Goal: Task Accomplishment & Management: Use online tool/utility

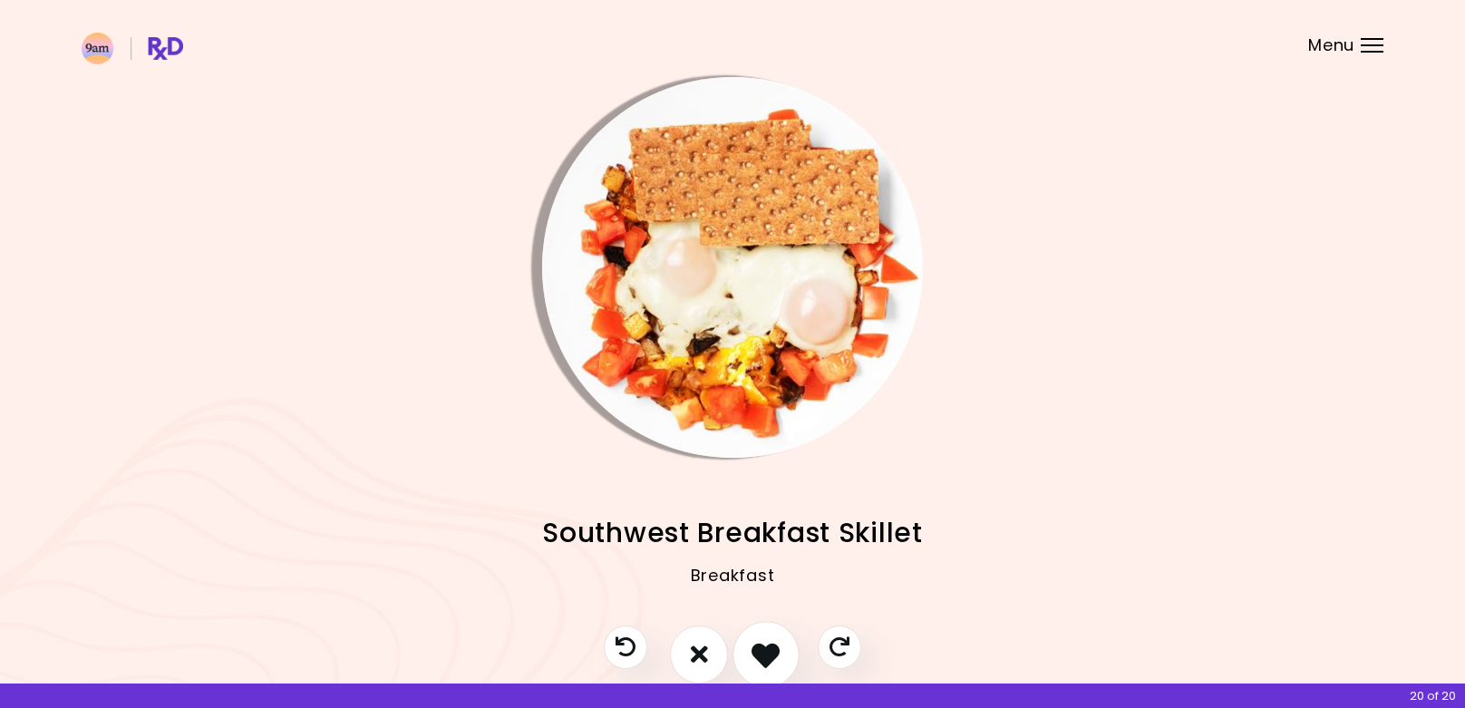
click at [775, 663] on icon "I like this recipe" at bounding box center [765, 654] width 28 height 28
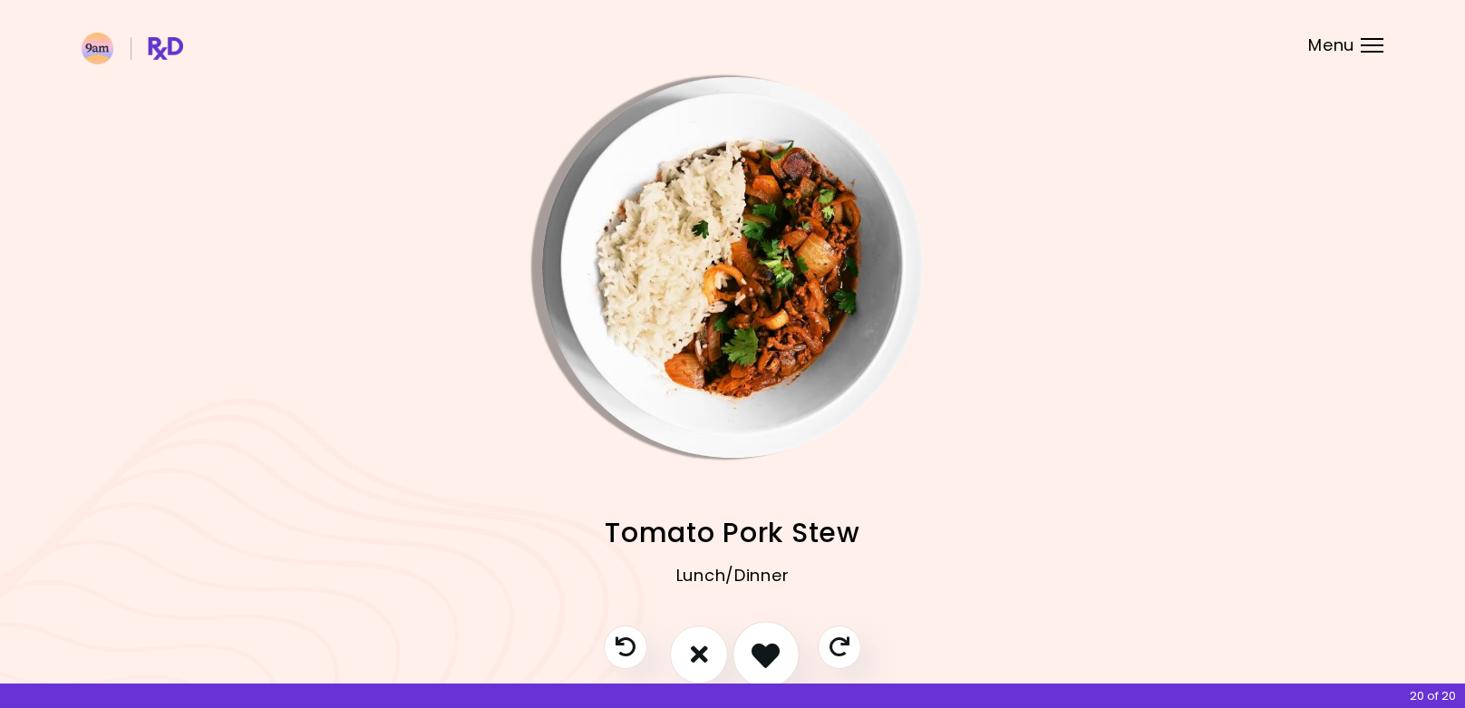
click at [775, 663] on icon "I like this recipe" at bounding box center [765, 654] width 28 height 28
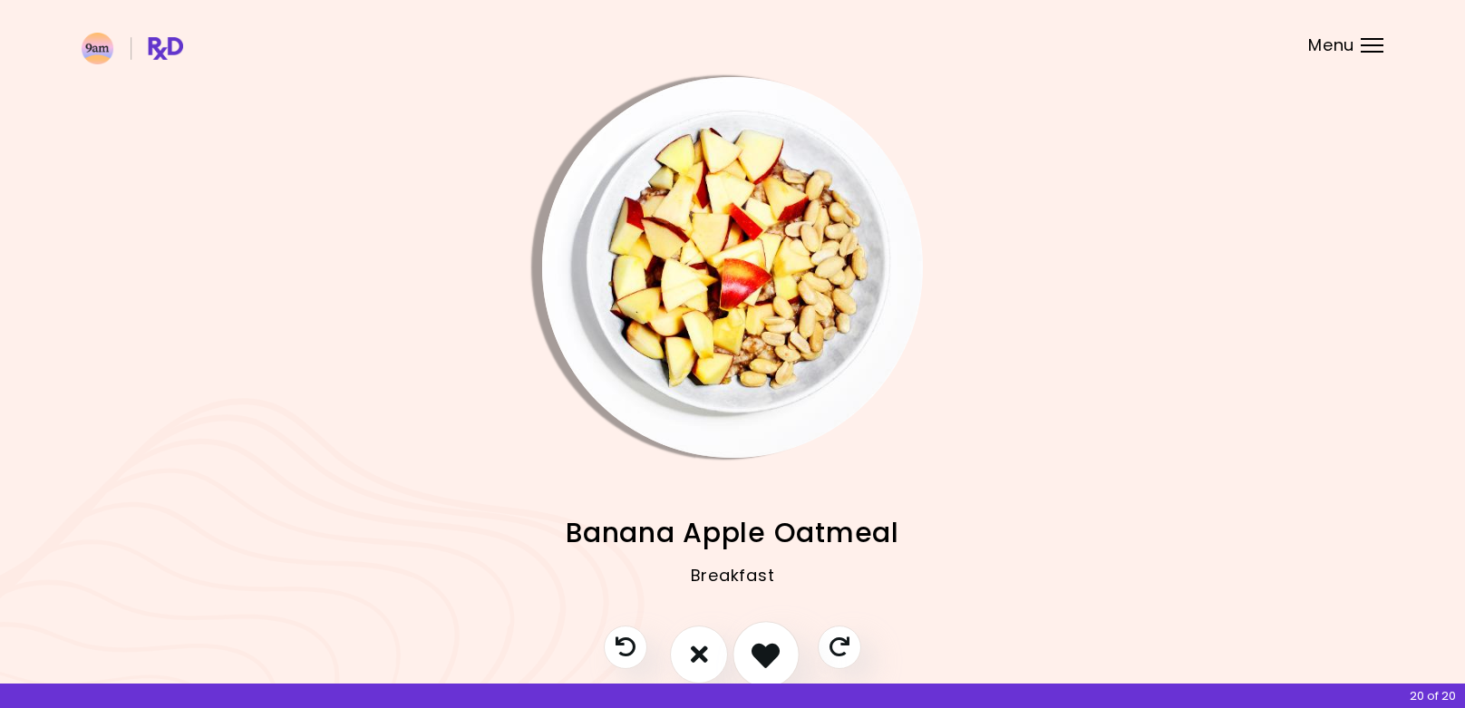
click at [774, 663] on icon "I like this recipe" at bounding box center [765, 654] width 28 height 28
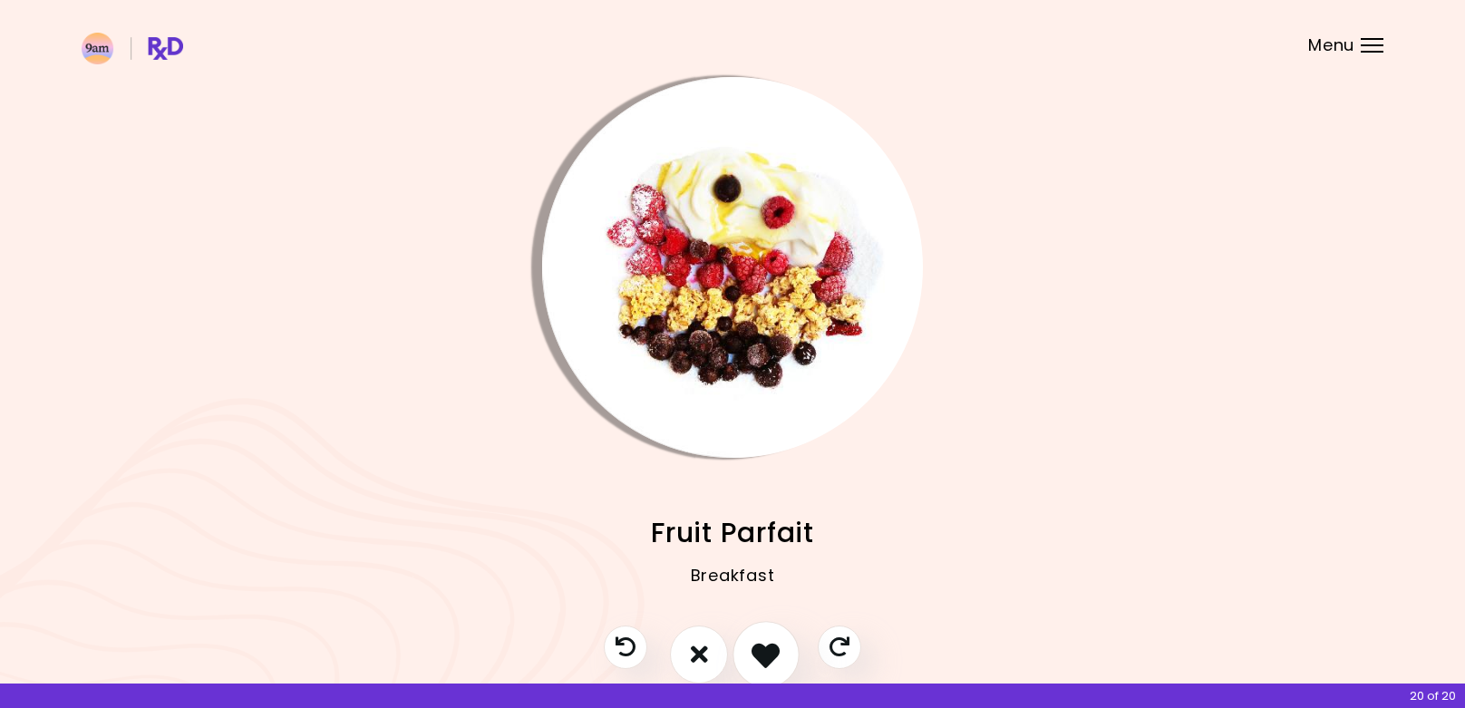
click at [774, 663] on icon "I like this recipe" at bounding box center [765, 654] width 28 height 28
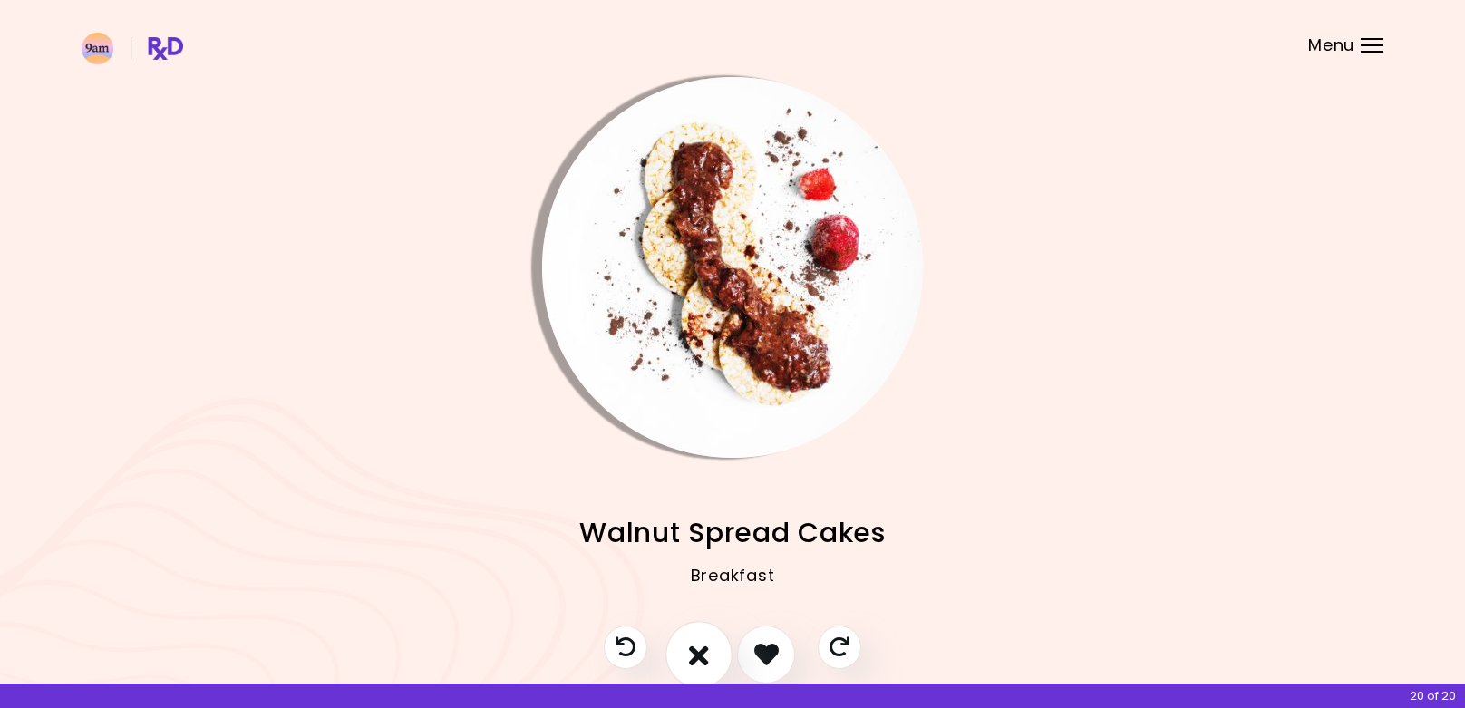
click at [691, 644] on icon "I don't like this recipe" at bounding box center [699, 654] width 20 height 28
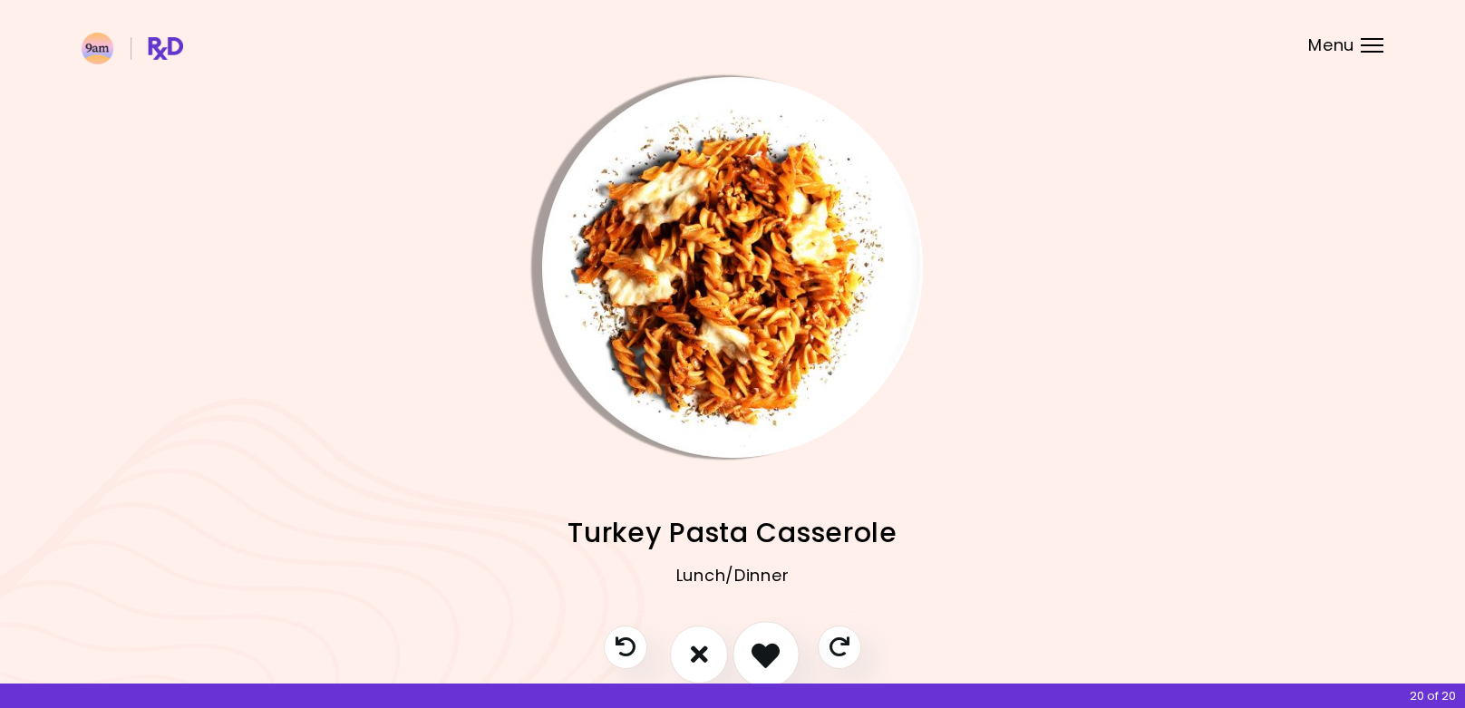
click at [757, 648] on icon "I like this recipe" at bounding box center [765, 654] width 28 height 28
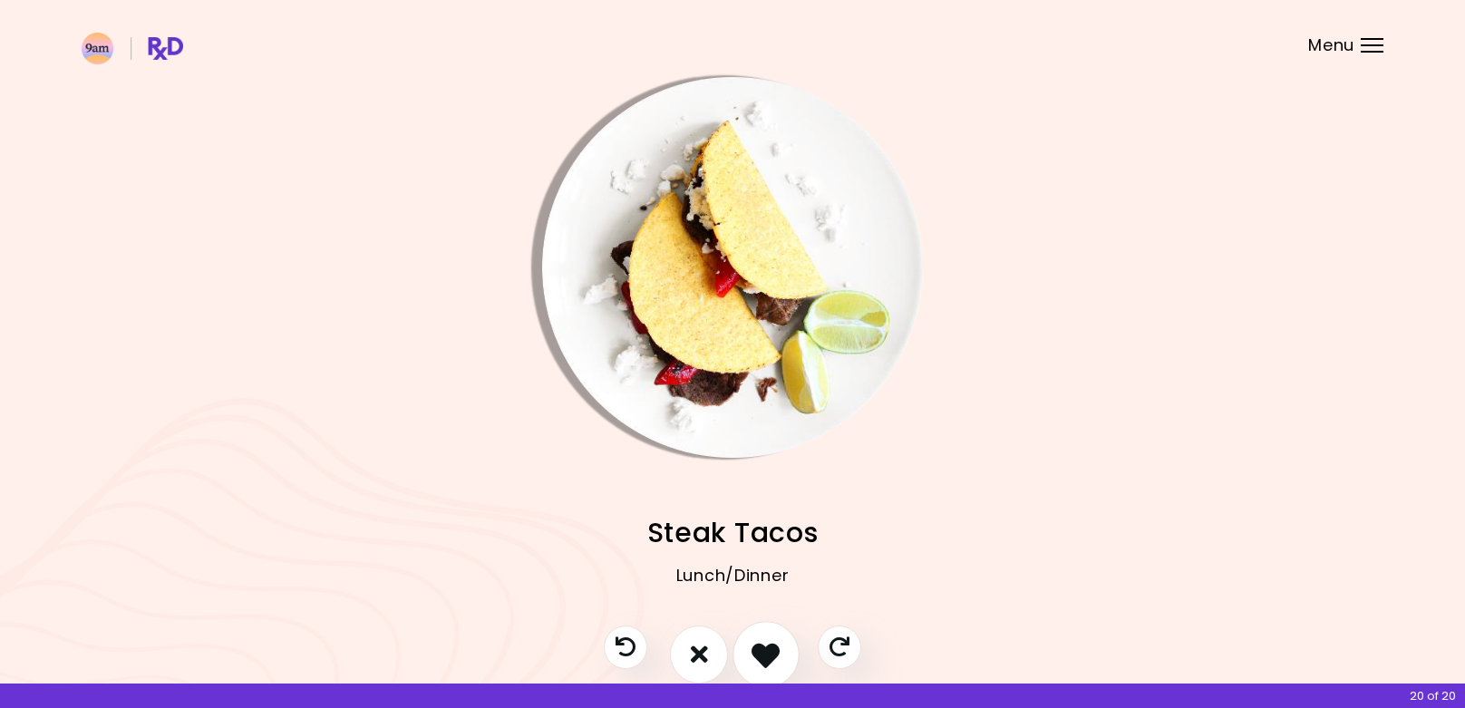
click at [760, 649] on icon "I like this recipe" at bounding box center [765, 654] width 28 height 28
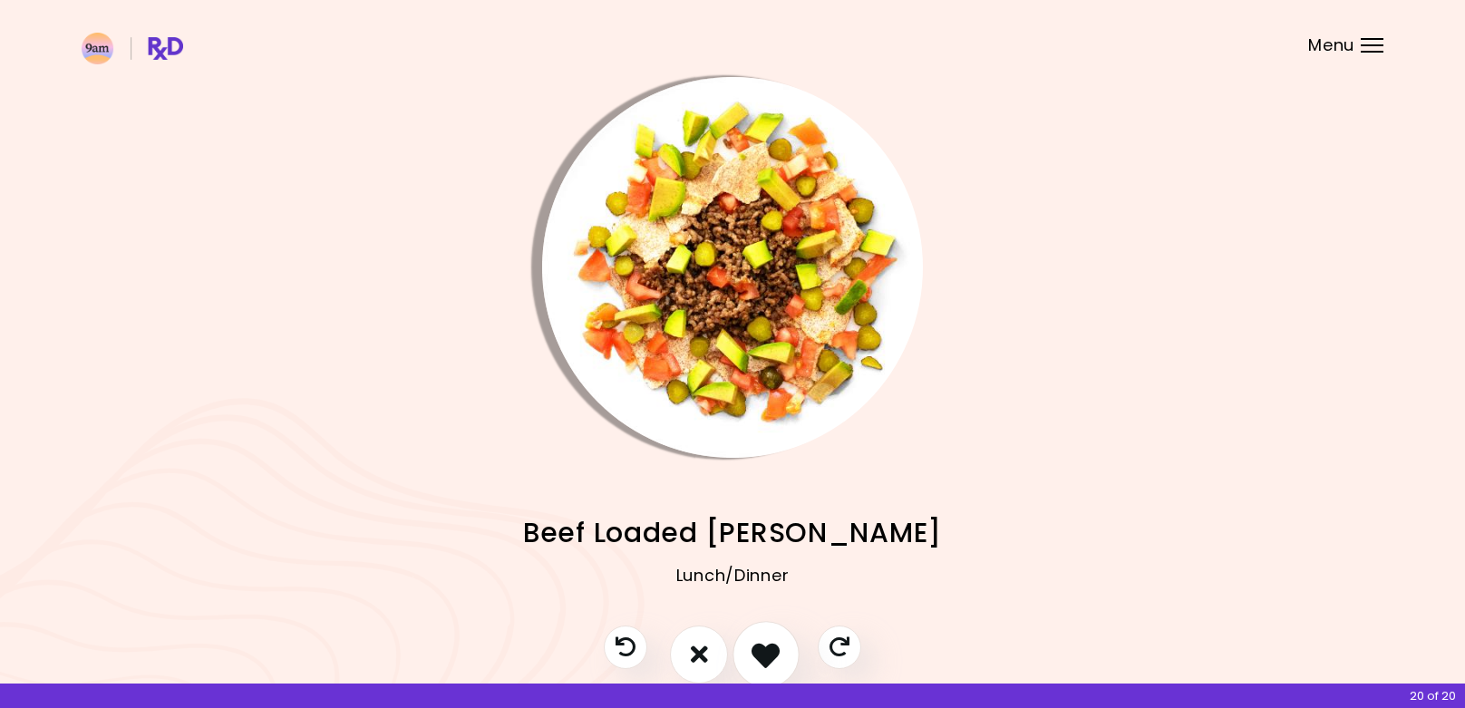
click at [762, 648] on icon "I like this recipe" at bounding box center [765, 654] width 28 height 28
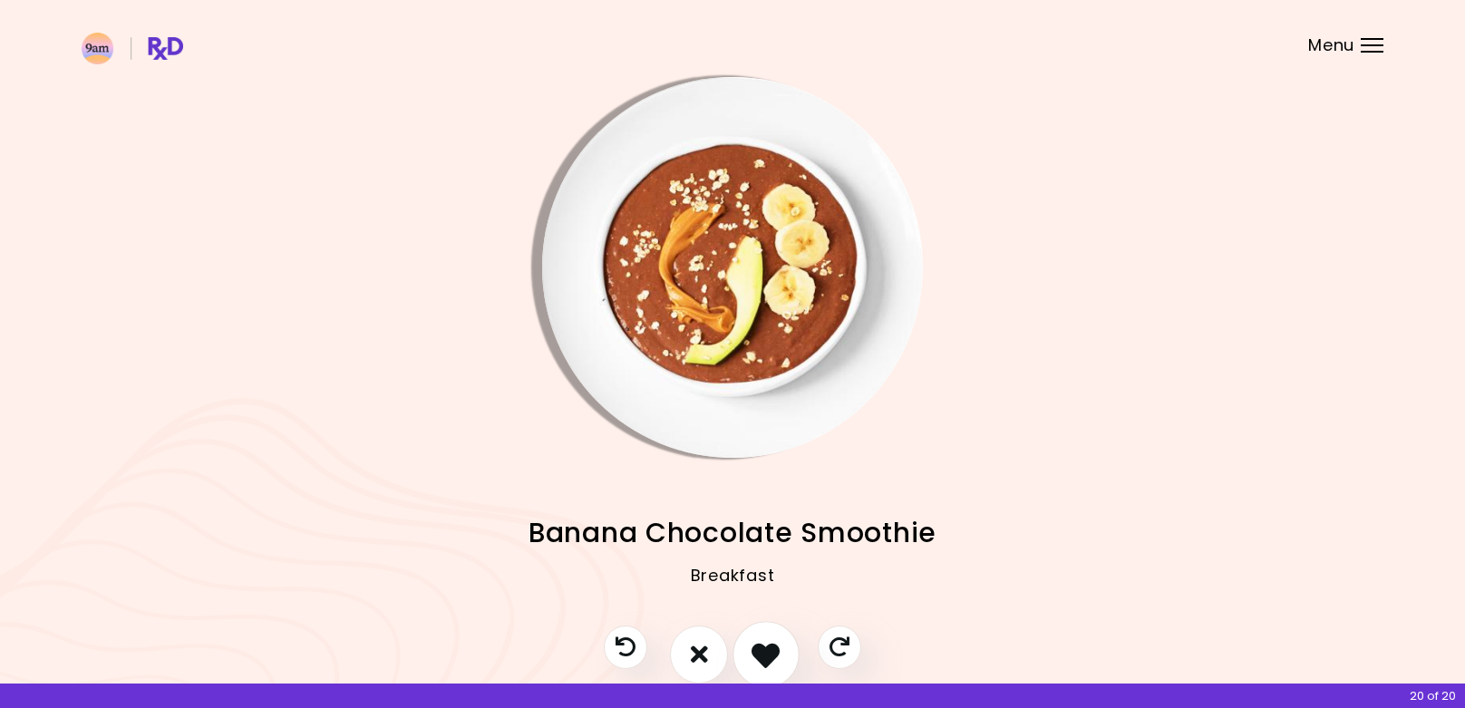
click at [762, 648] on icon "I like this recipe" at bounding box center [765, 654] width 28 height 28
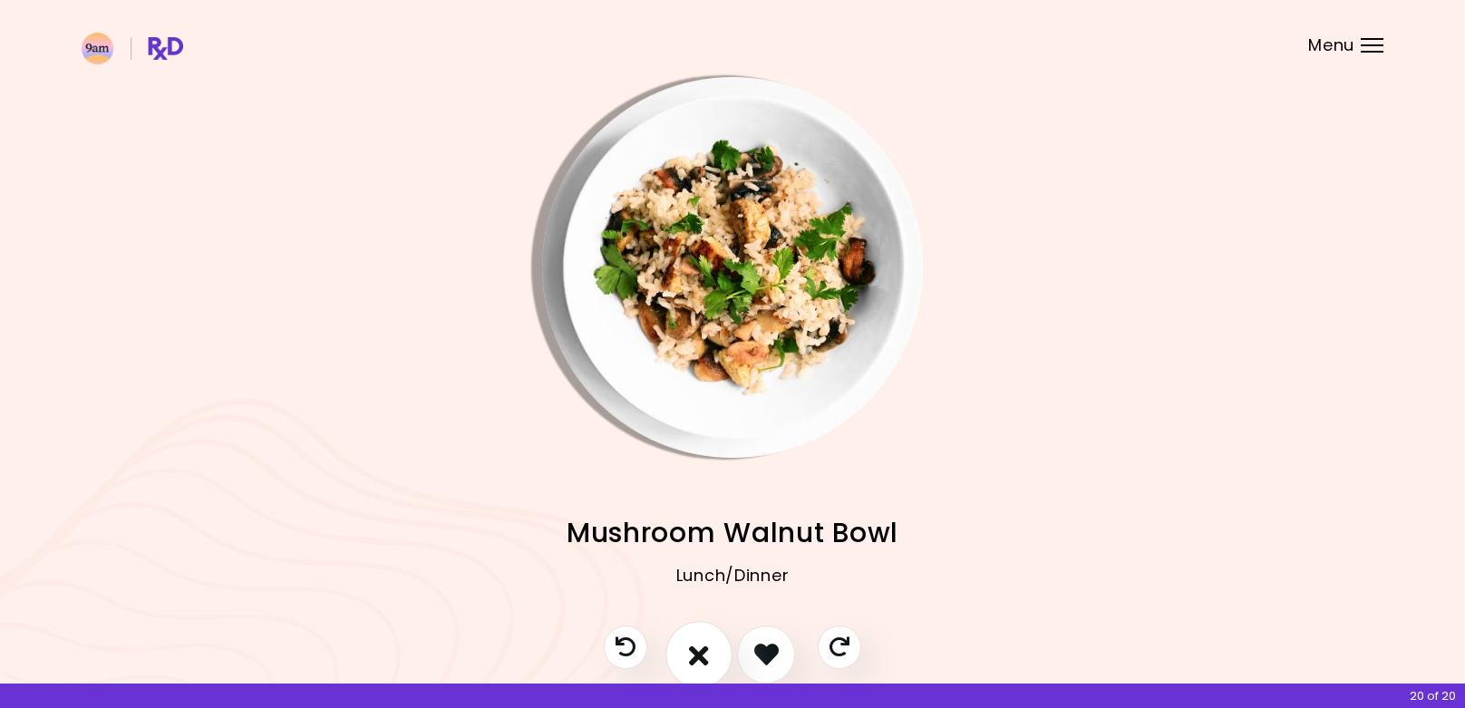
click at [699, 648] on icon "I don't like this recipe" at bounding box center [699, 654] width 20 height 28
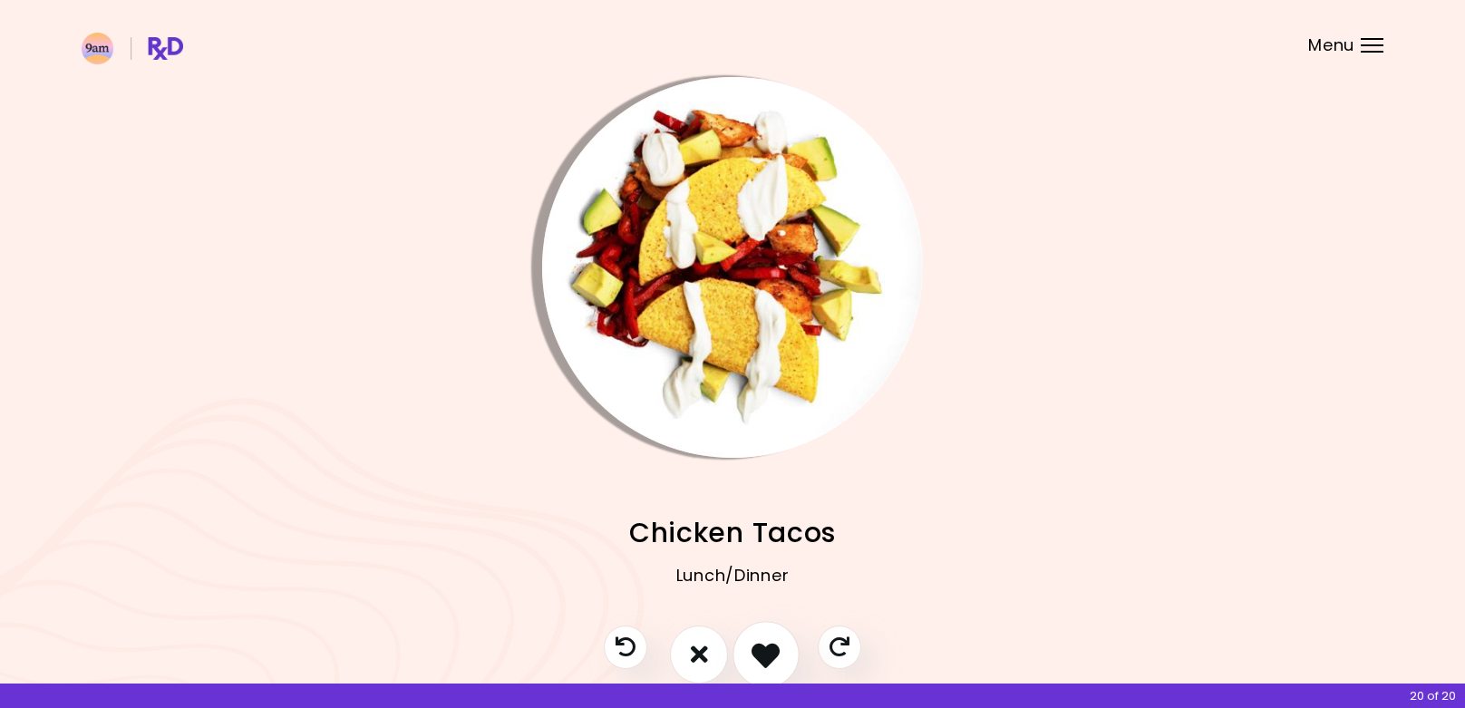
click at [761, 644] on icon "I like this recipe" at bounding box center [765, 654] width 28 height 28
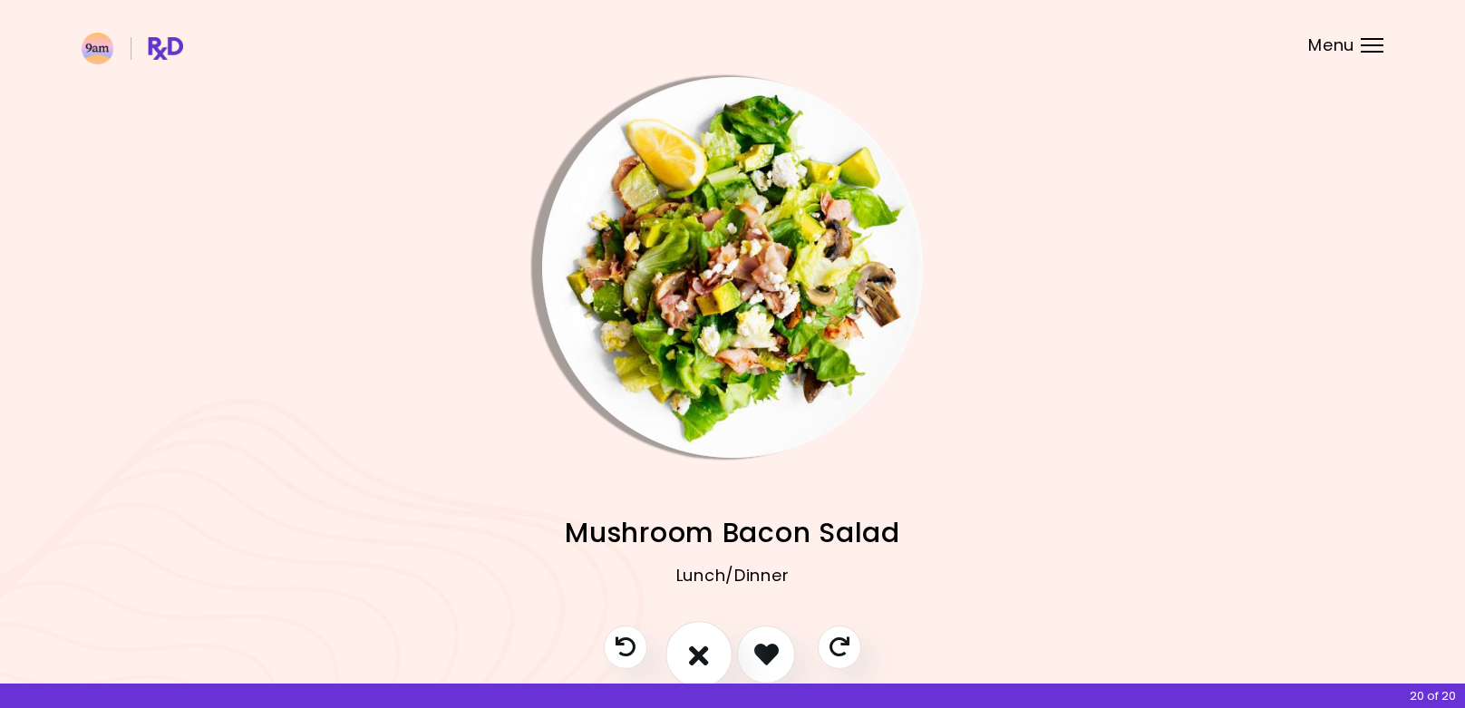
click at [716, 653] on button "I don't like this recipe" at bounding box center [698, 654] width 67 height 67
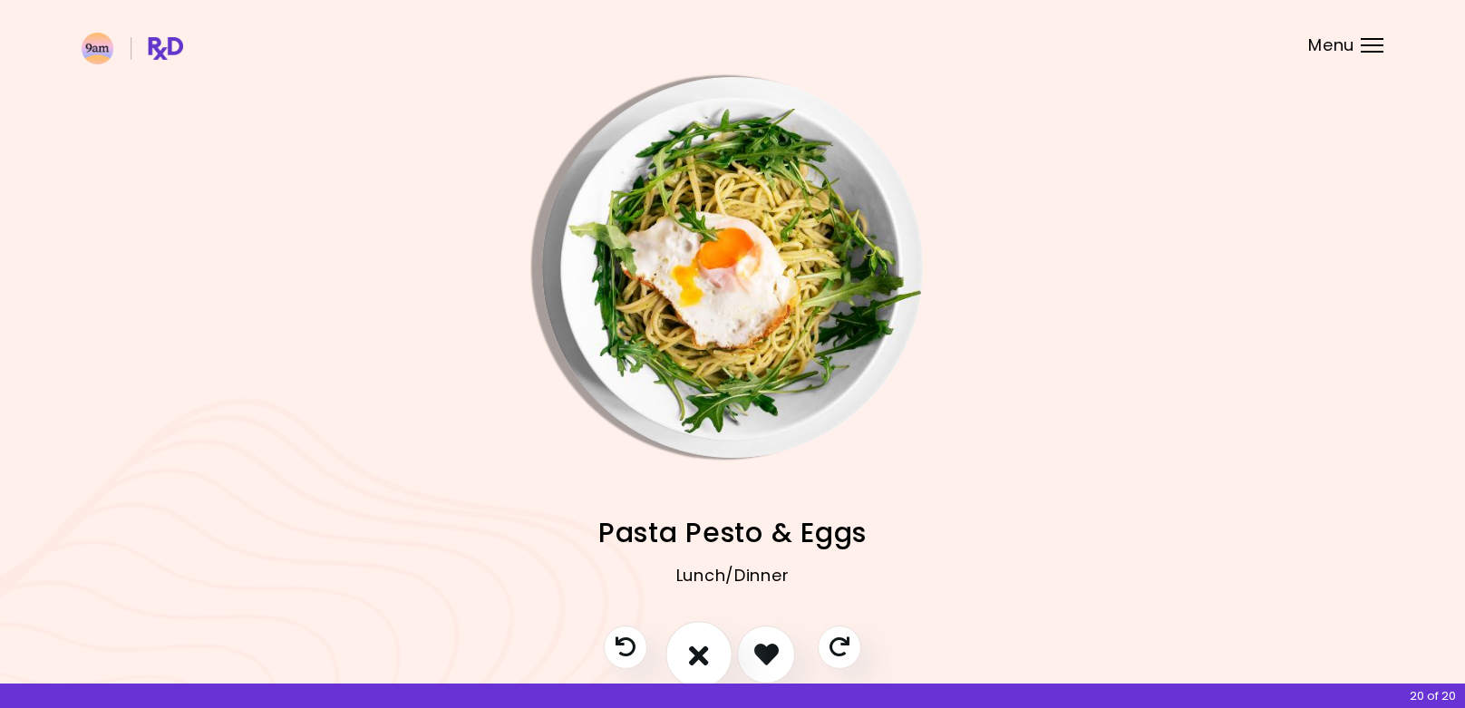
click at [715, 648] on button "I don't like this recipe" at bounding box center [698, 654] width 67 height 67
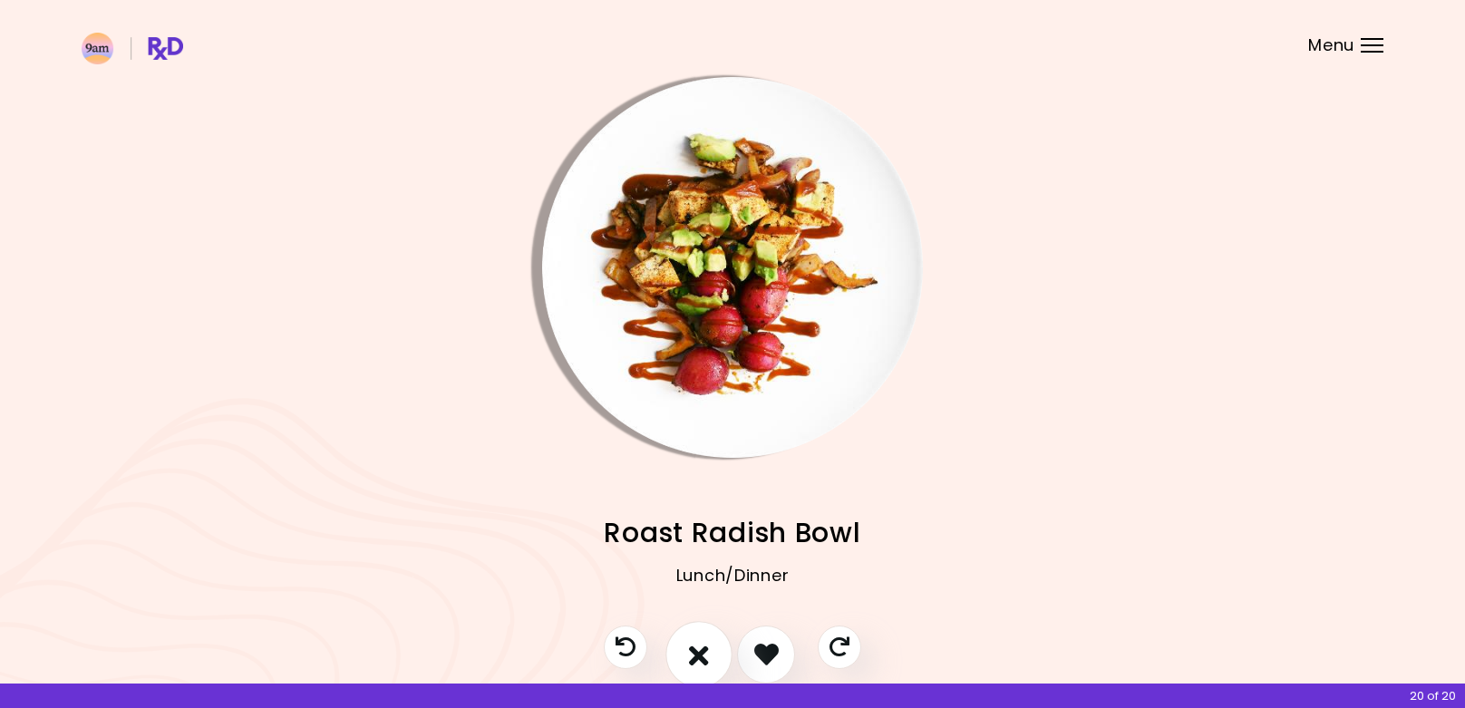
click at [715, 648] on button "I don't like this recipe" at bounding box center [698, 654] width 67 height 67
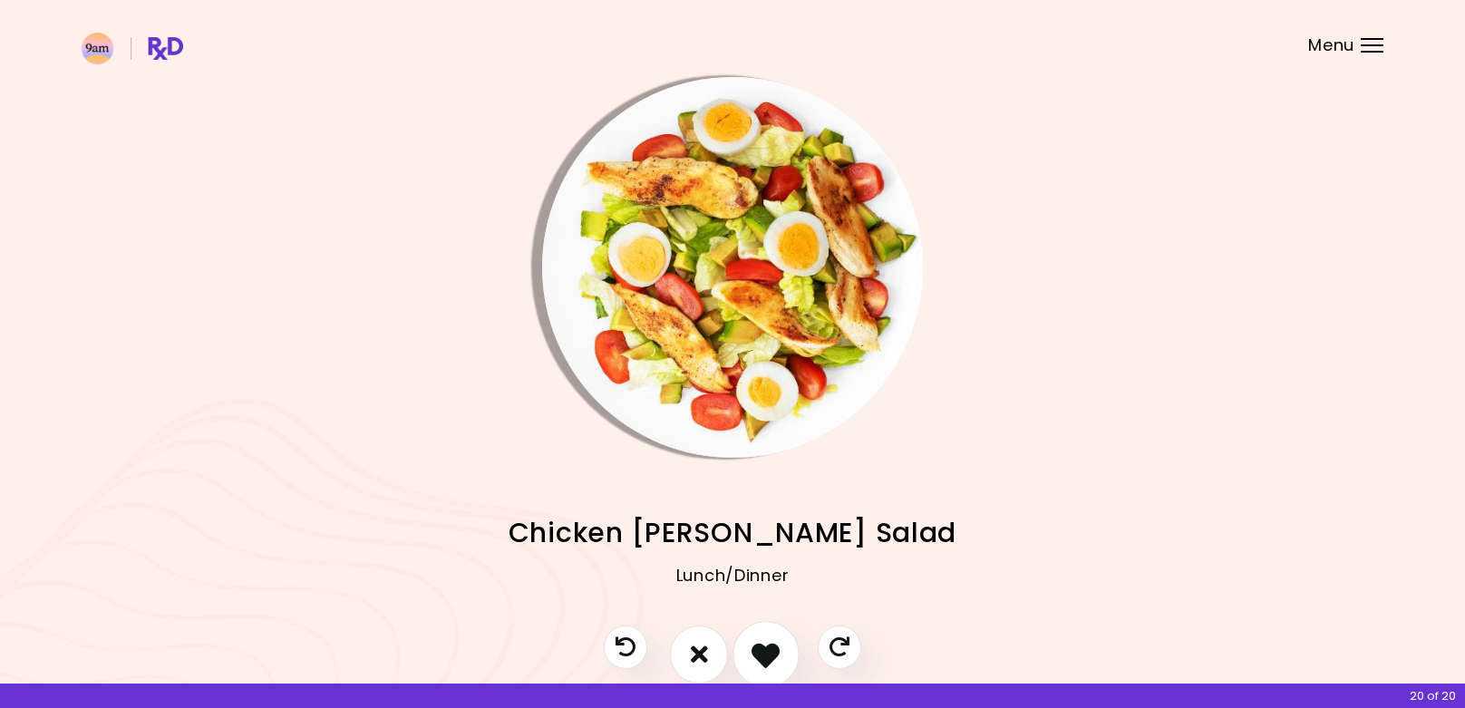
click at [759, 647] on icon "I like this recipe" at bounding box center [765, 654] width 28 height 28
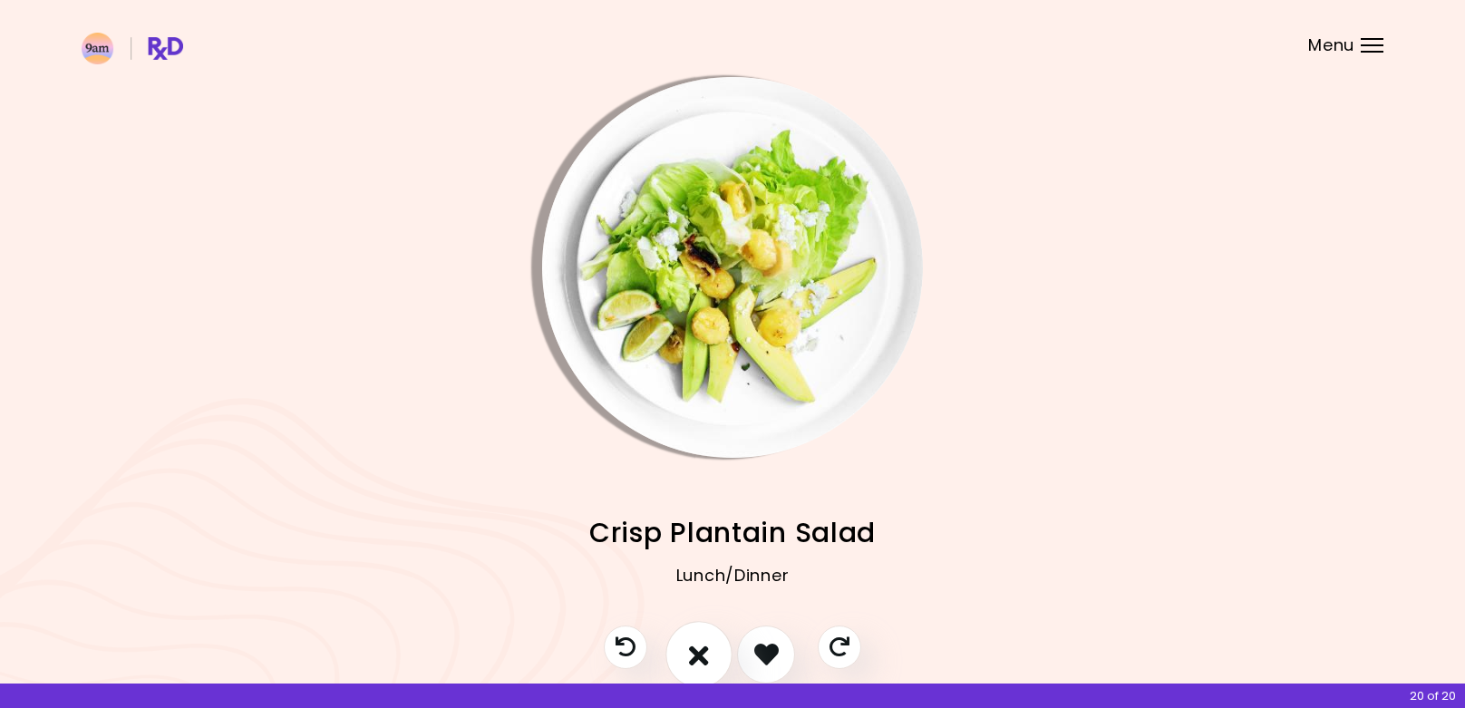
click at [710, 652] on button "I don't like this recipe" at bounding box center [698, 654] width 67 height 67
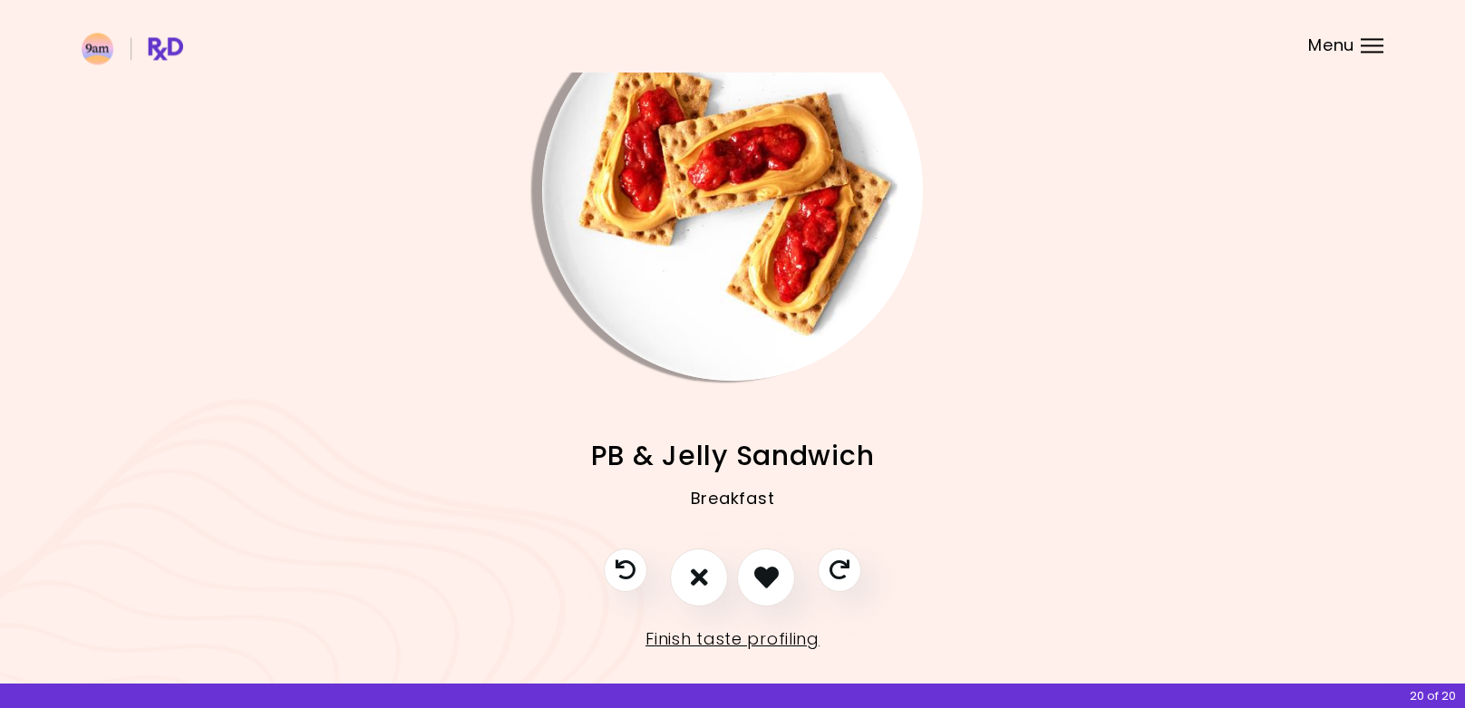
scroll to position [100, 0]
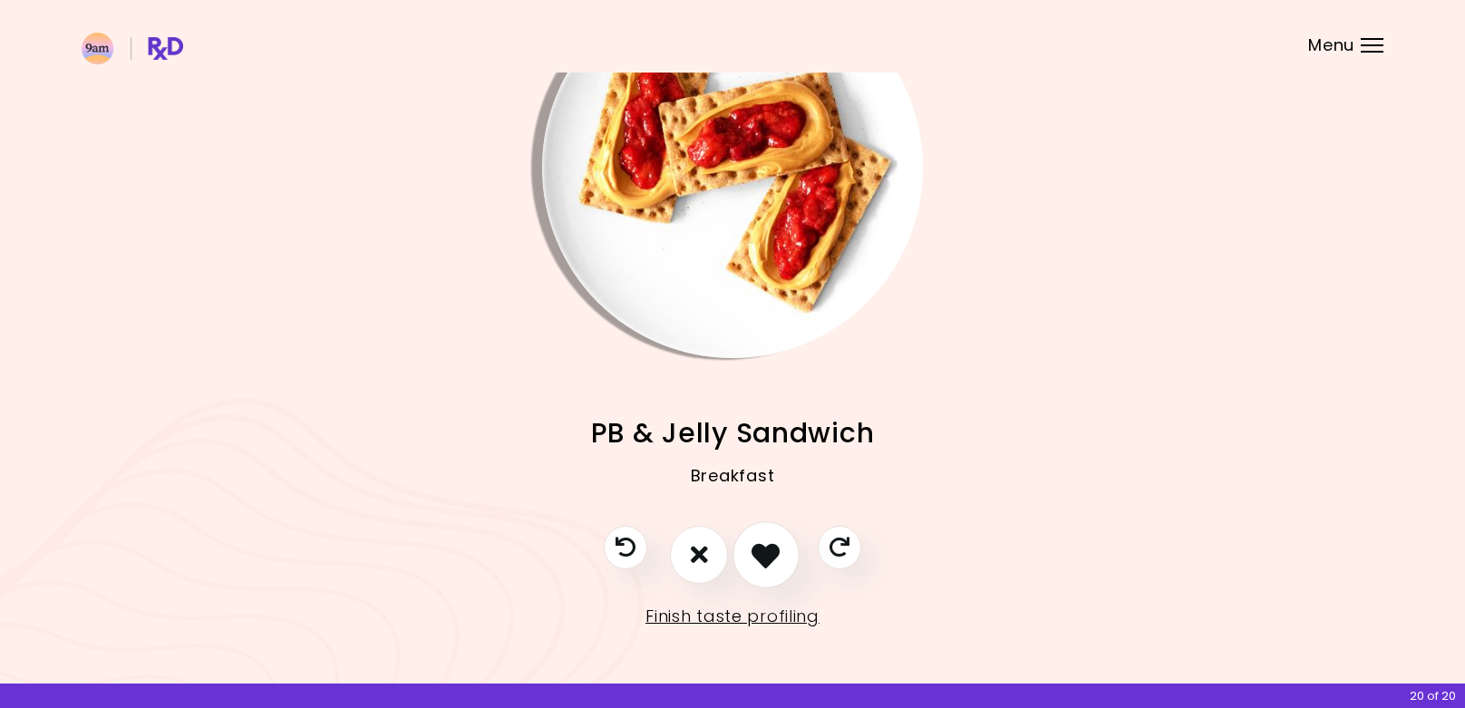
click at [778, 561] on icon "I like this recipe" at bounding box center [765, 554] width 28 height 28
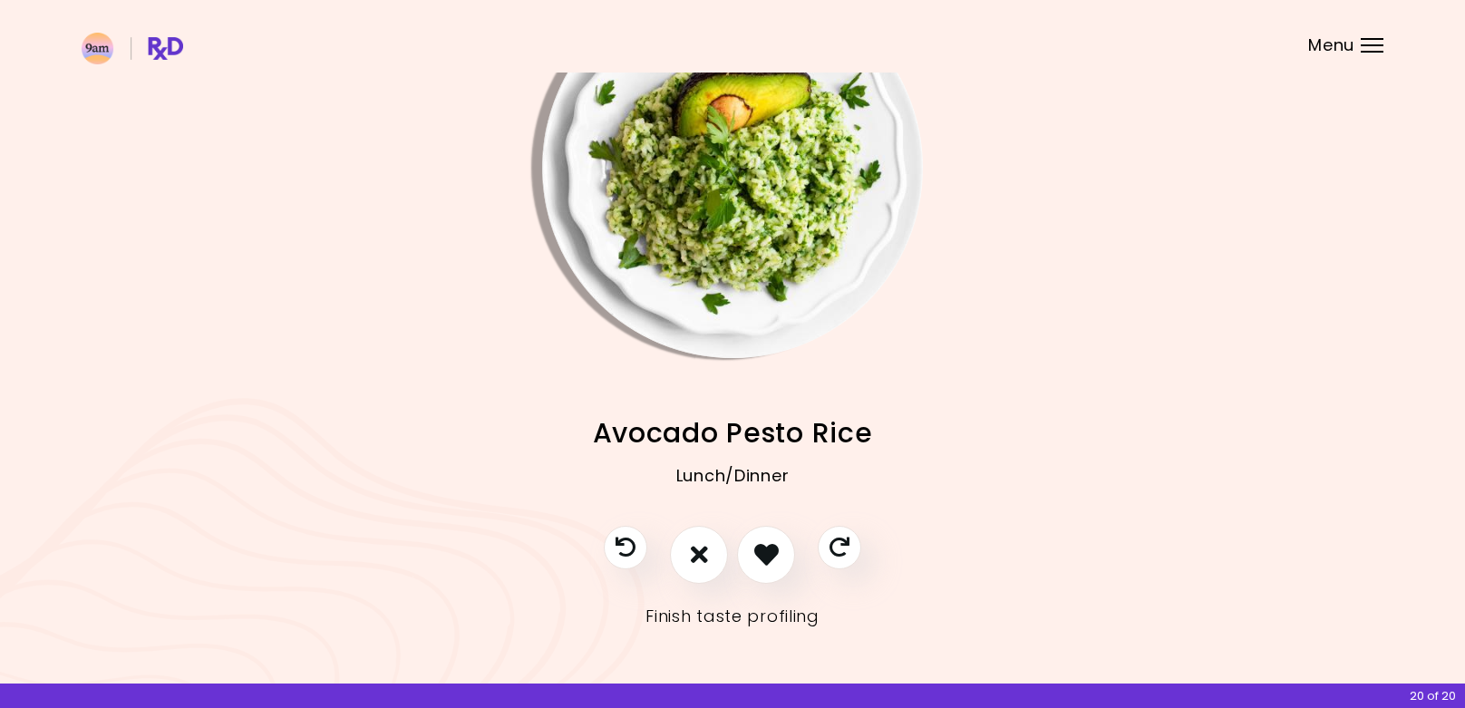
click at [792, 615] on link "Finish taste profiling" at bounding box center [732, 616] width 174 height 29
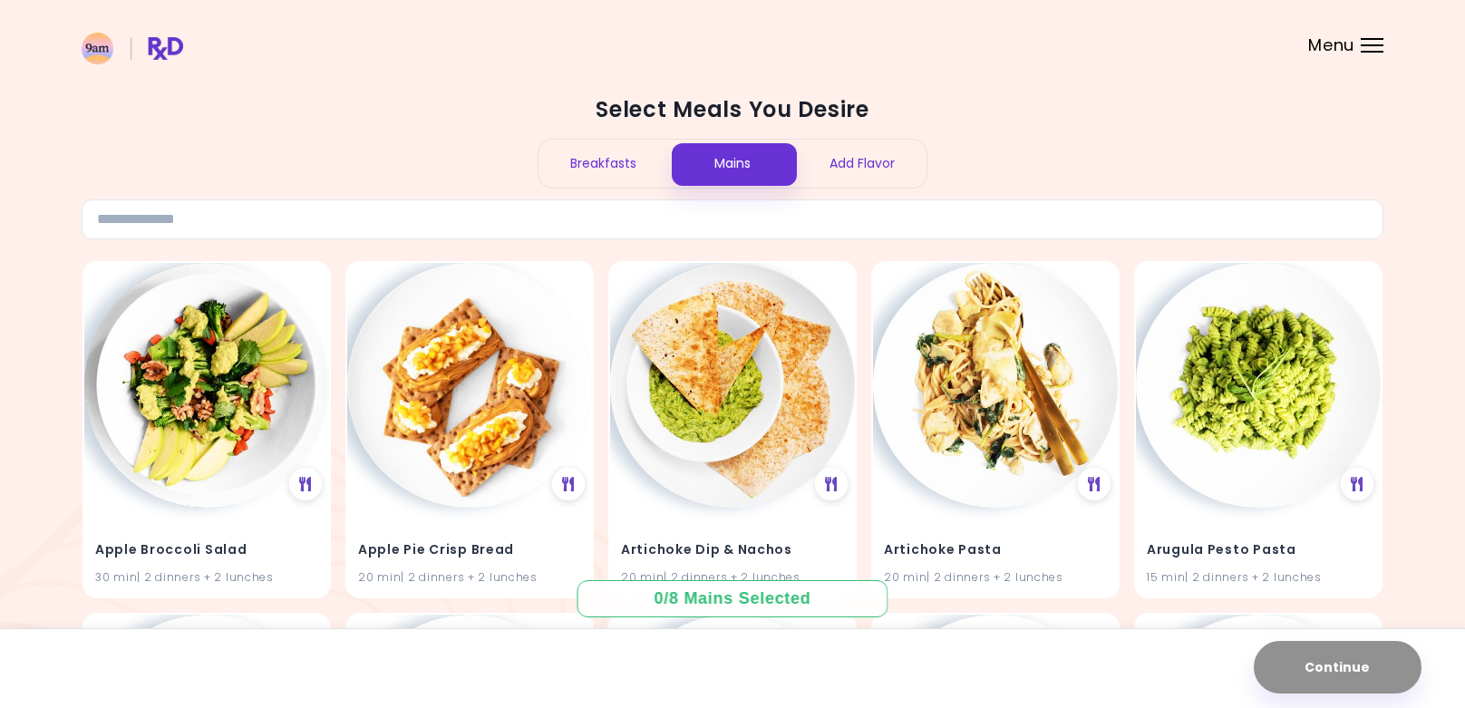
click at [617, 167] on div "Breakfasts" at bounding box center [603, 164] width 130 height 48
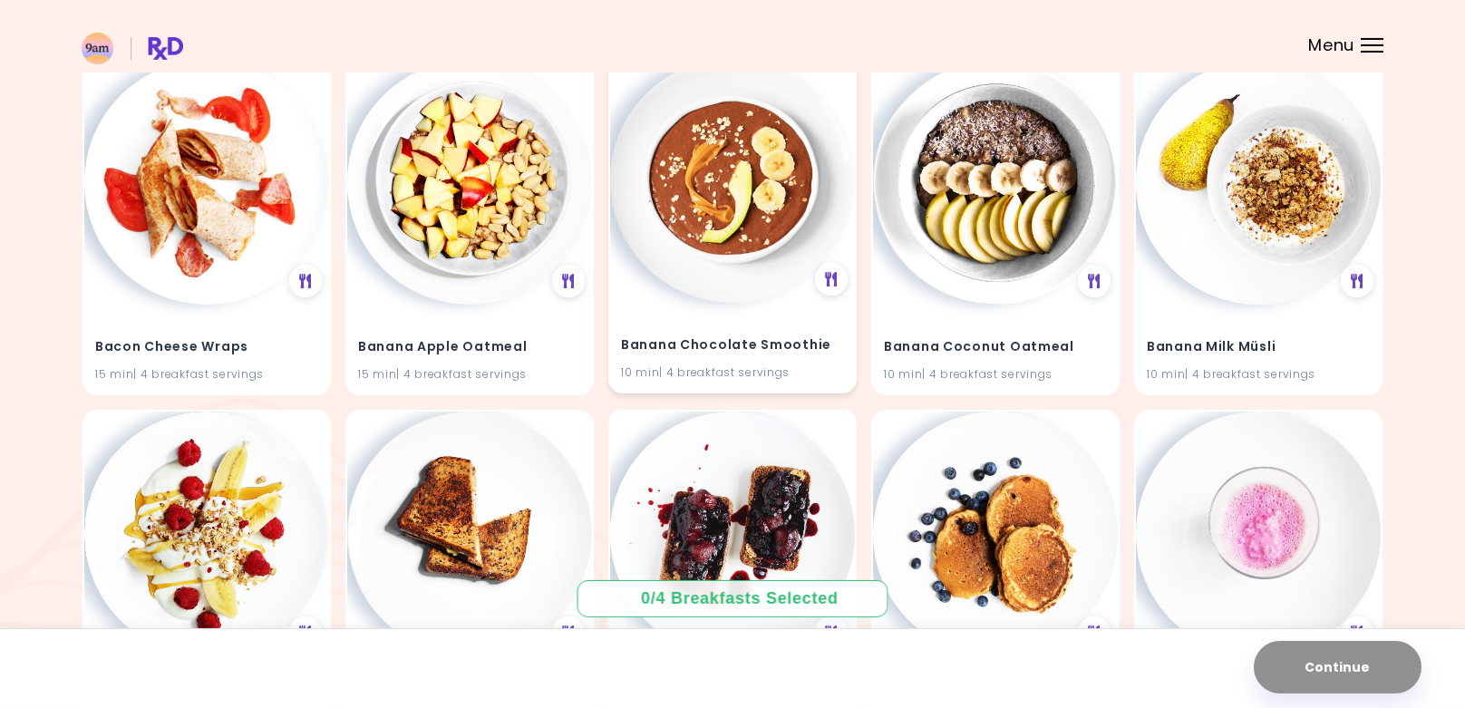
scroll to position [1294, 0]
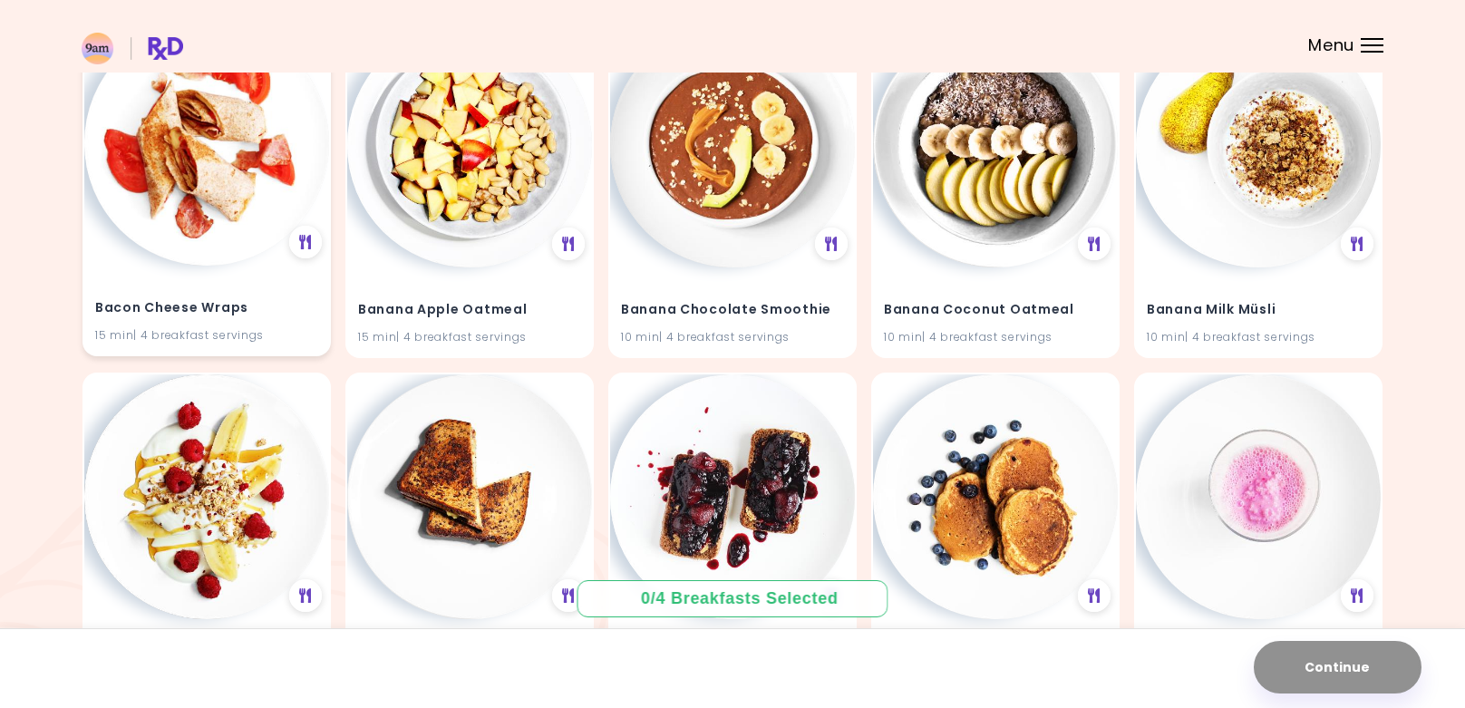
click at [170, 236] on img at bounding box center [206, 143] width 245 height 245
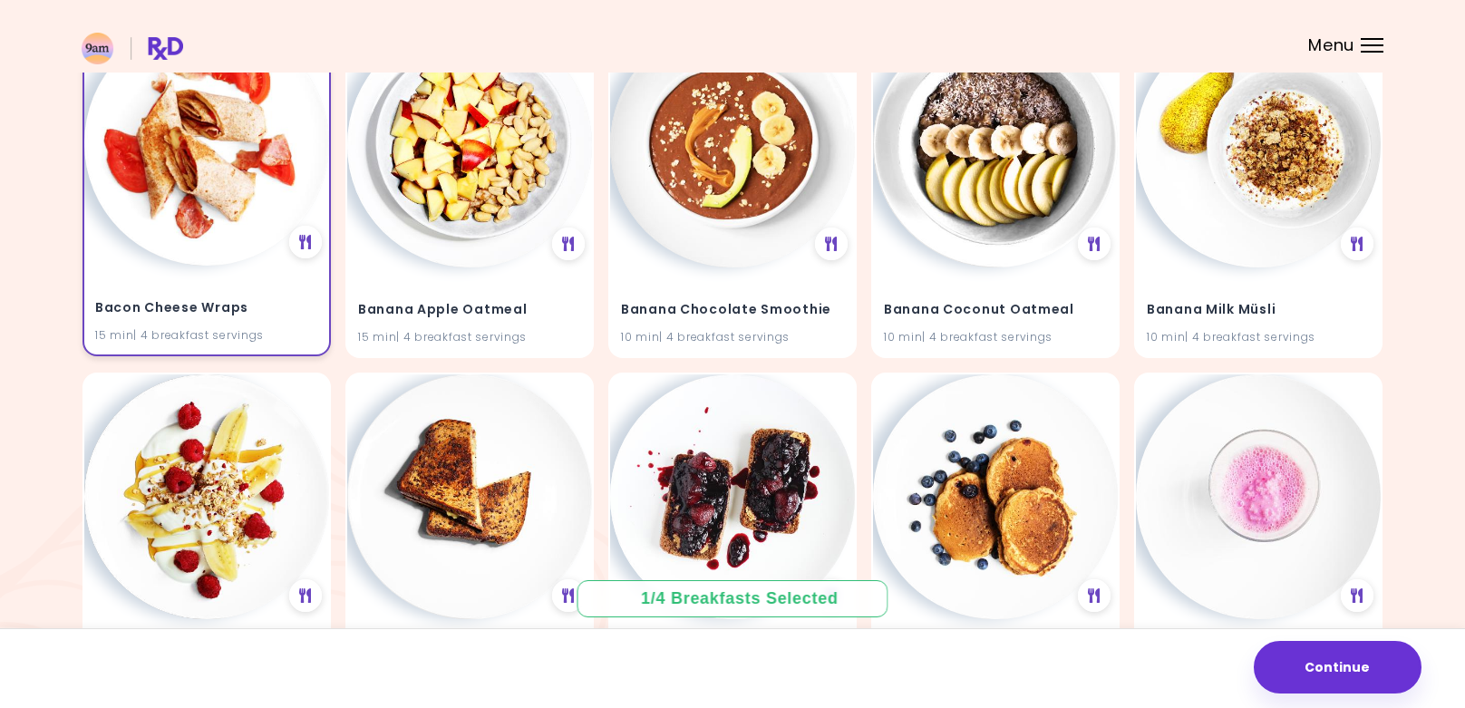
click at [241, 299] on h4 "Bacon Cheese Wraps" at bounding box center [206, 308] width 223 height 29
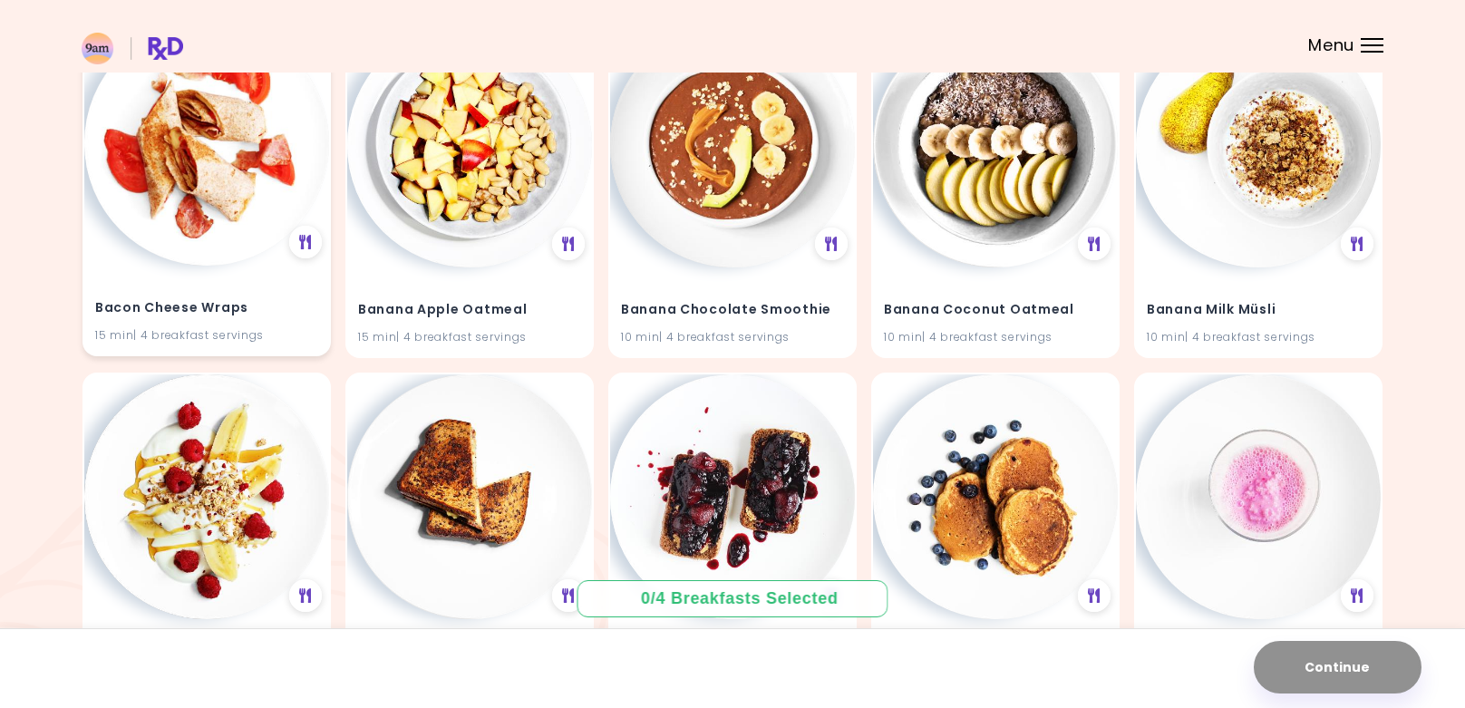
click at [241, 299] on h4 "Bacon Cheese Wraps" at bounding box center [206, 308] width 223 height 29
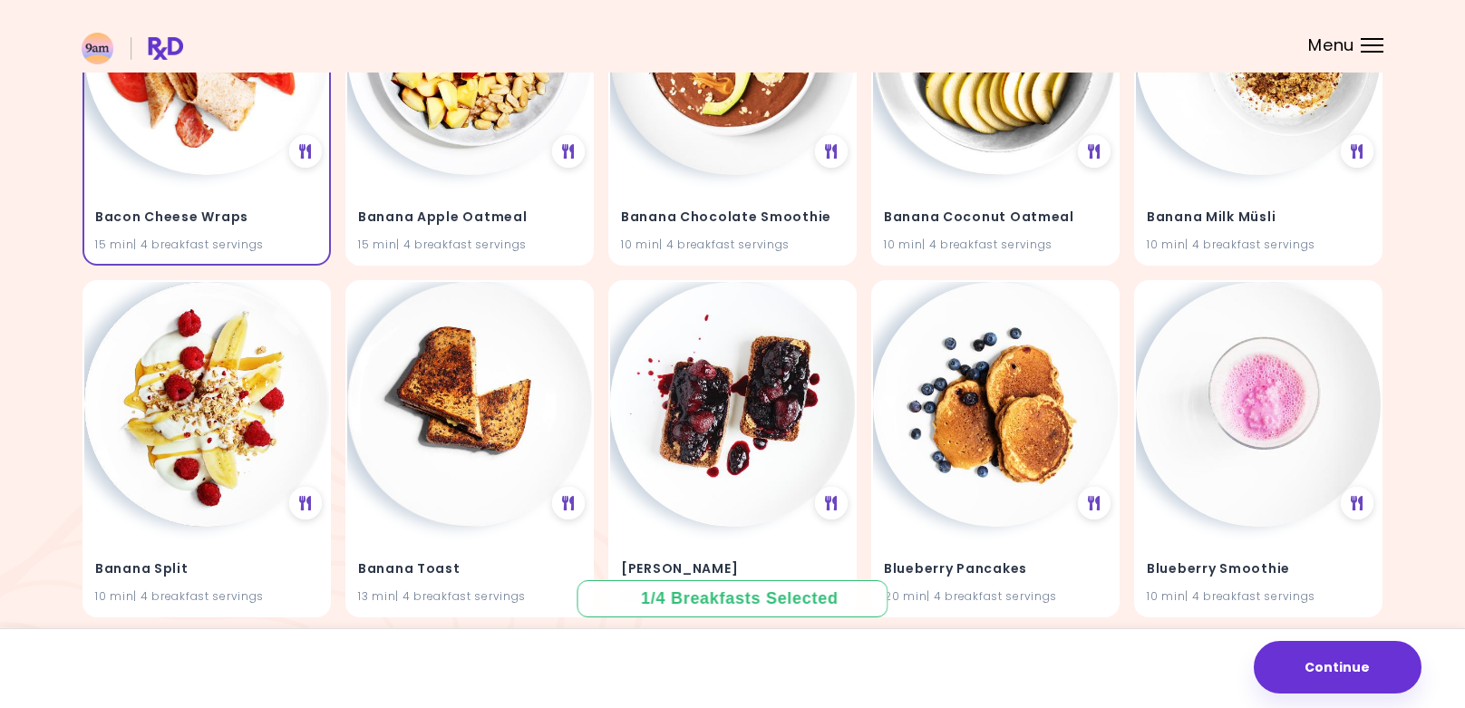
scroll to position [1664, 0]
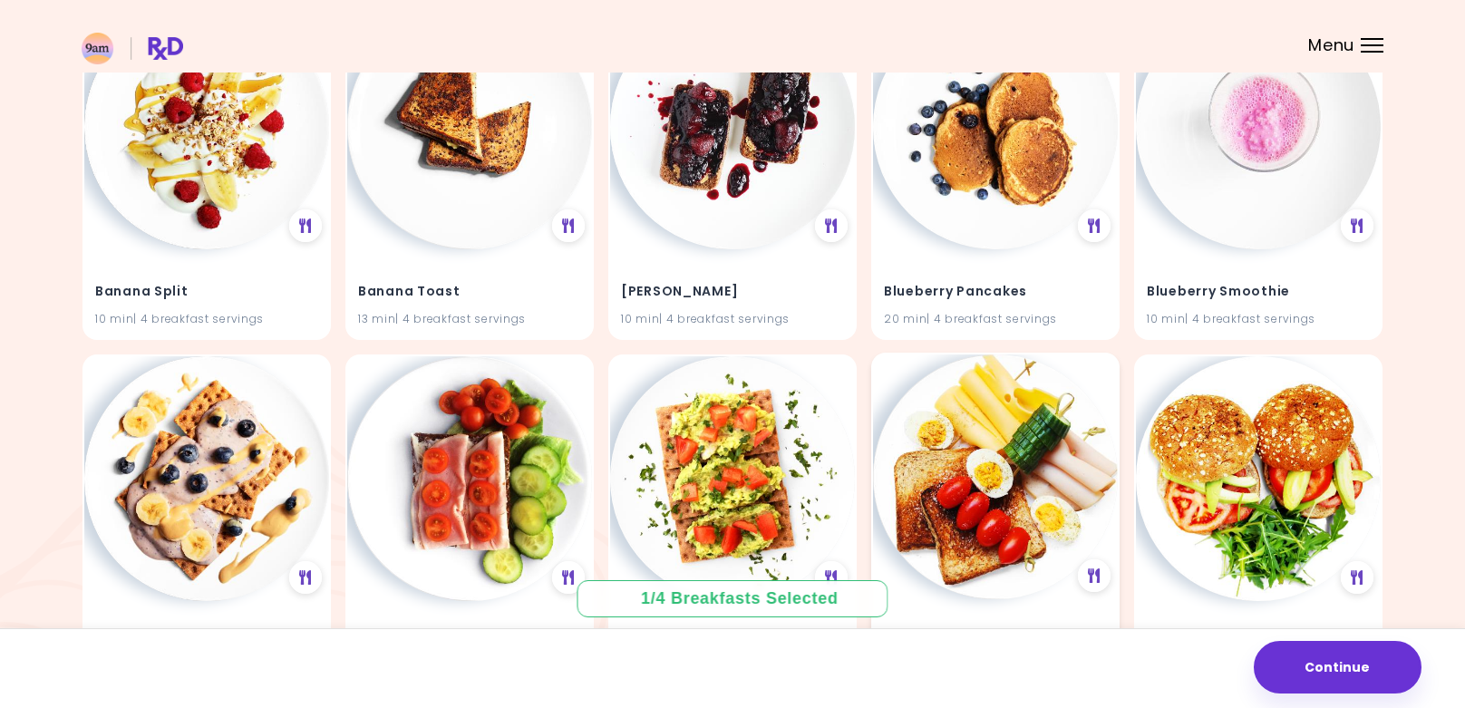
click at [992, 496] on img at bounding box center [995, 476] width 245 height 245
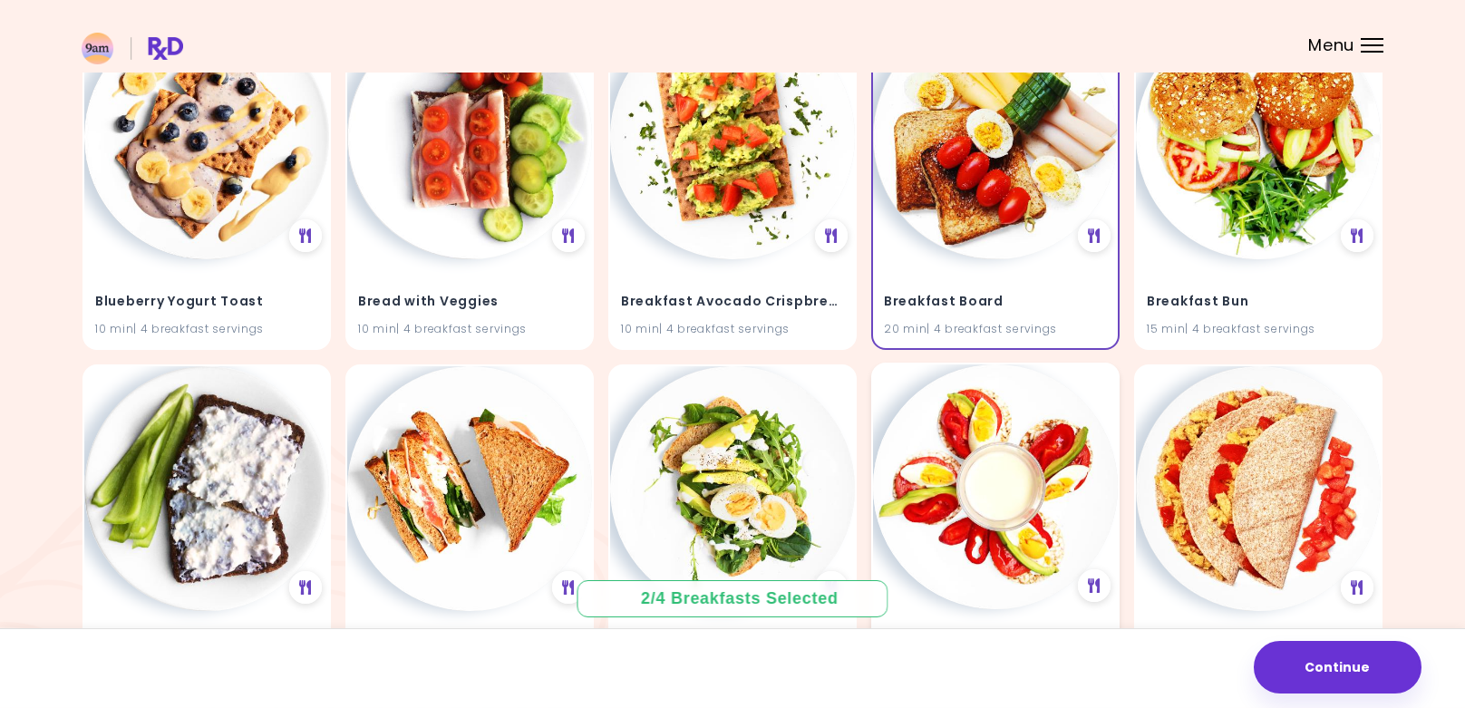
scroll to position [2034, 0]
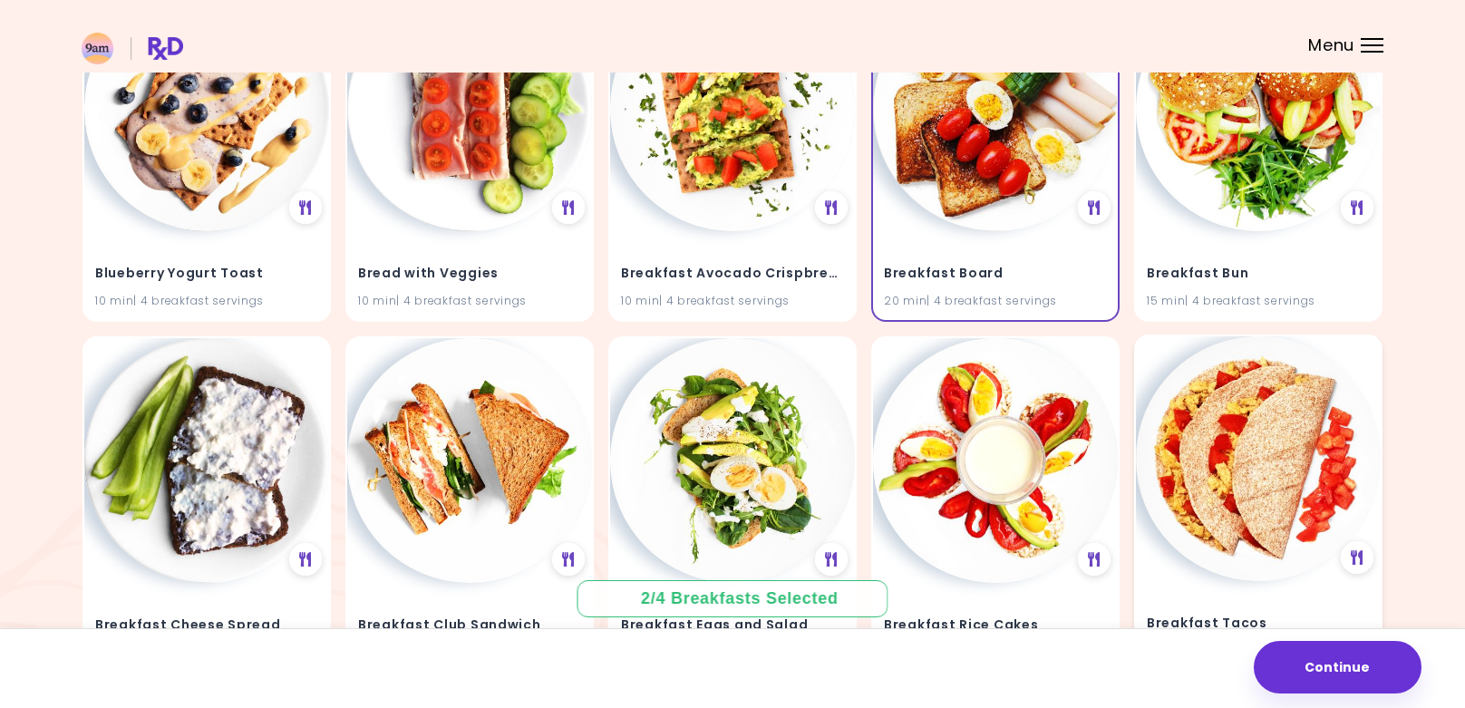
click at [1236, 481] on img at bounding box center [1258, 458] width 245 height 245
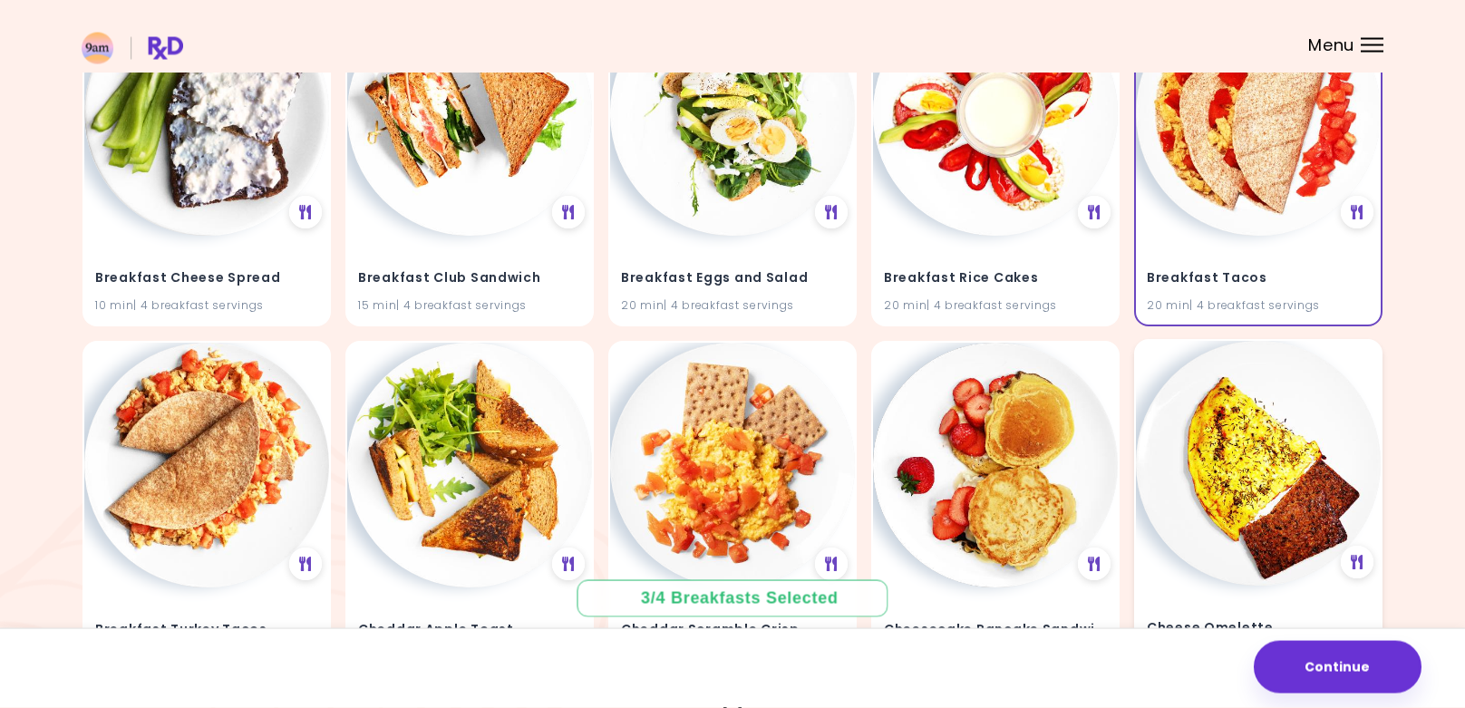
scroll to position [2404, 0]
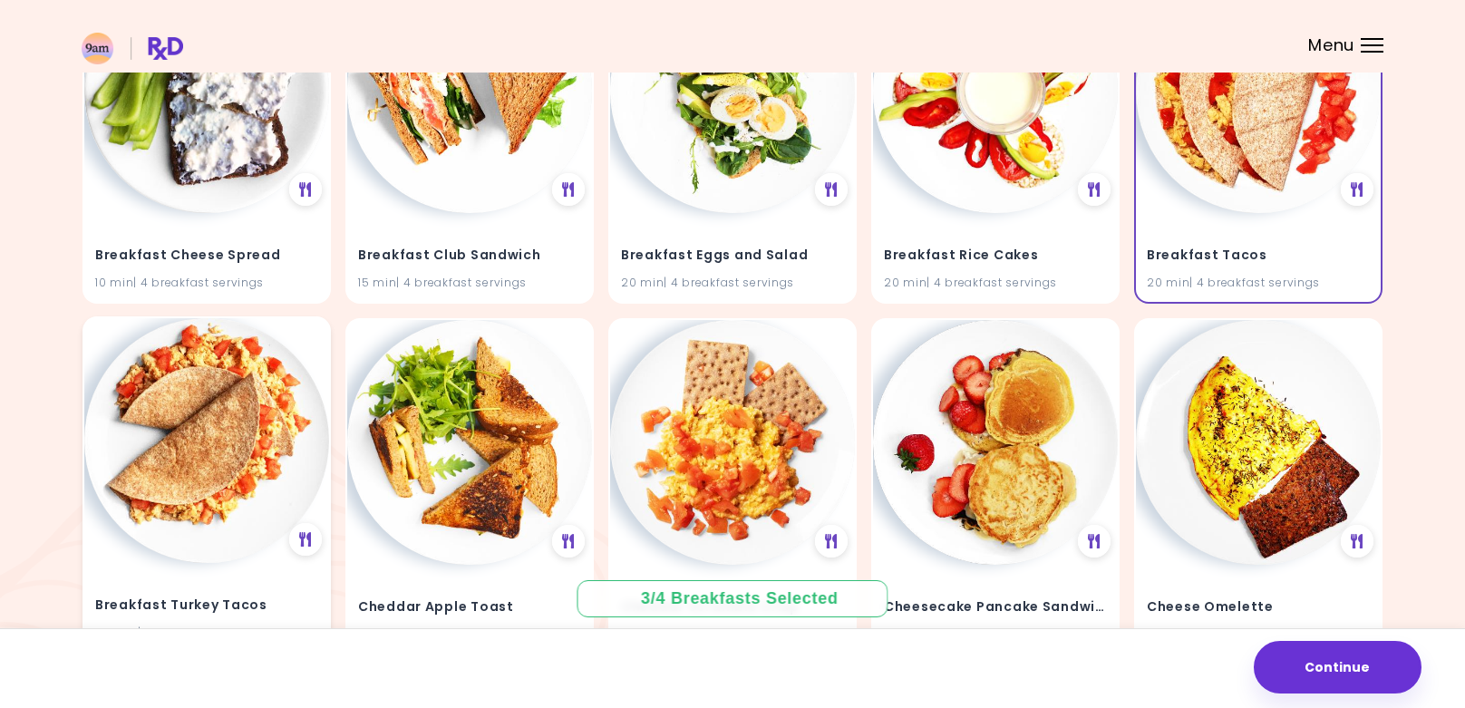
click at [157, 442] on img at bounding box center [206, 440] width 245 height 245
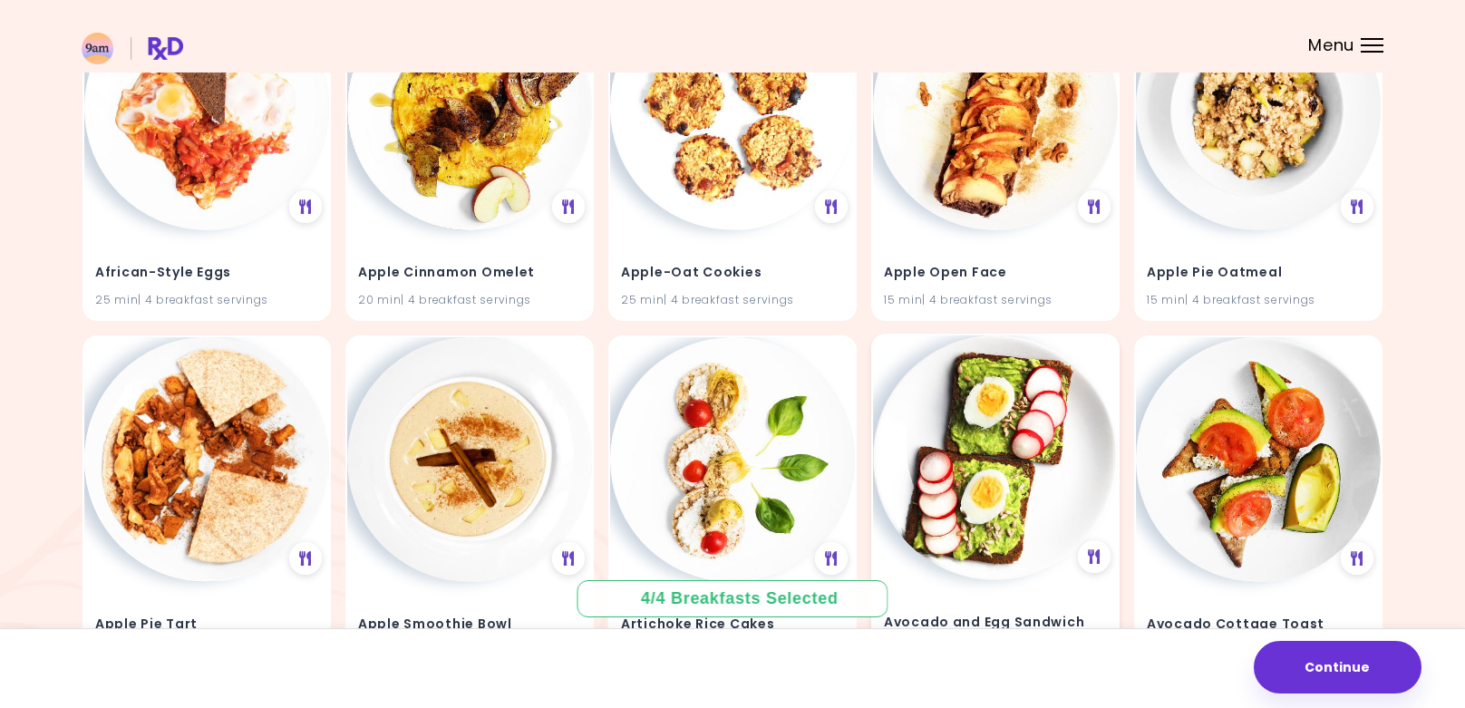
scroll to position [0, 0]
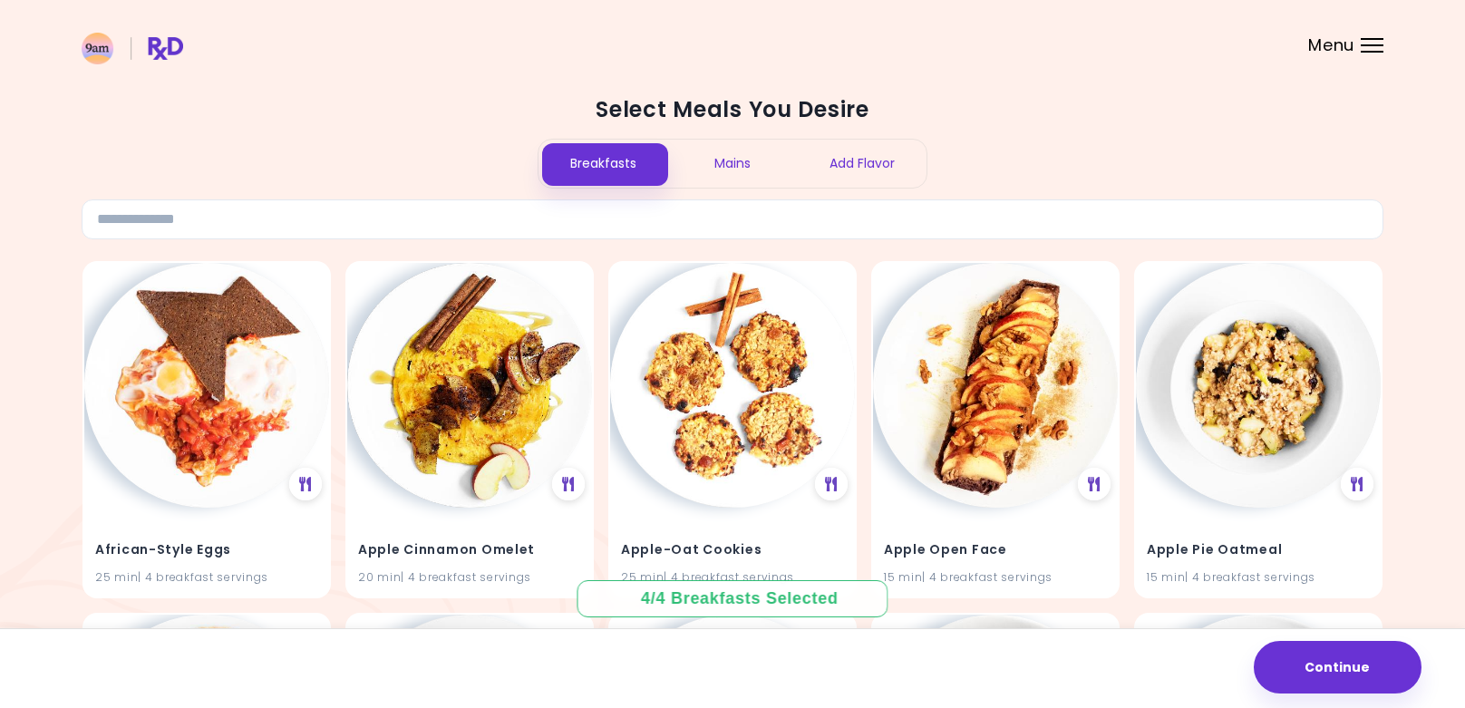
click at [738, 165] on div "Mains" at bounding box center [733, 164] width 130 height 48
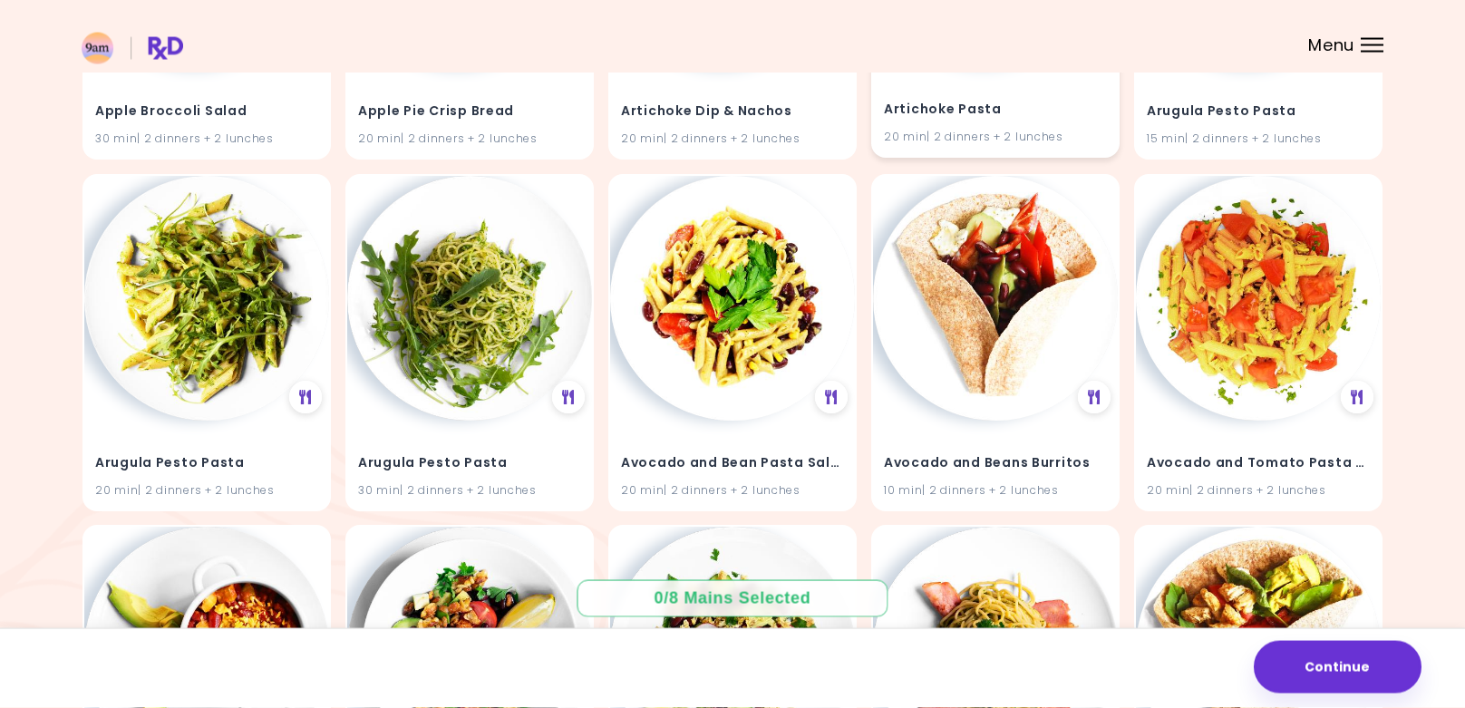
scroll to position [462, 0]
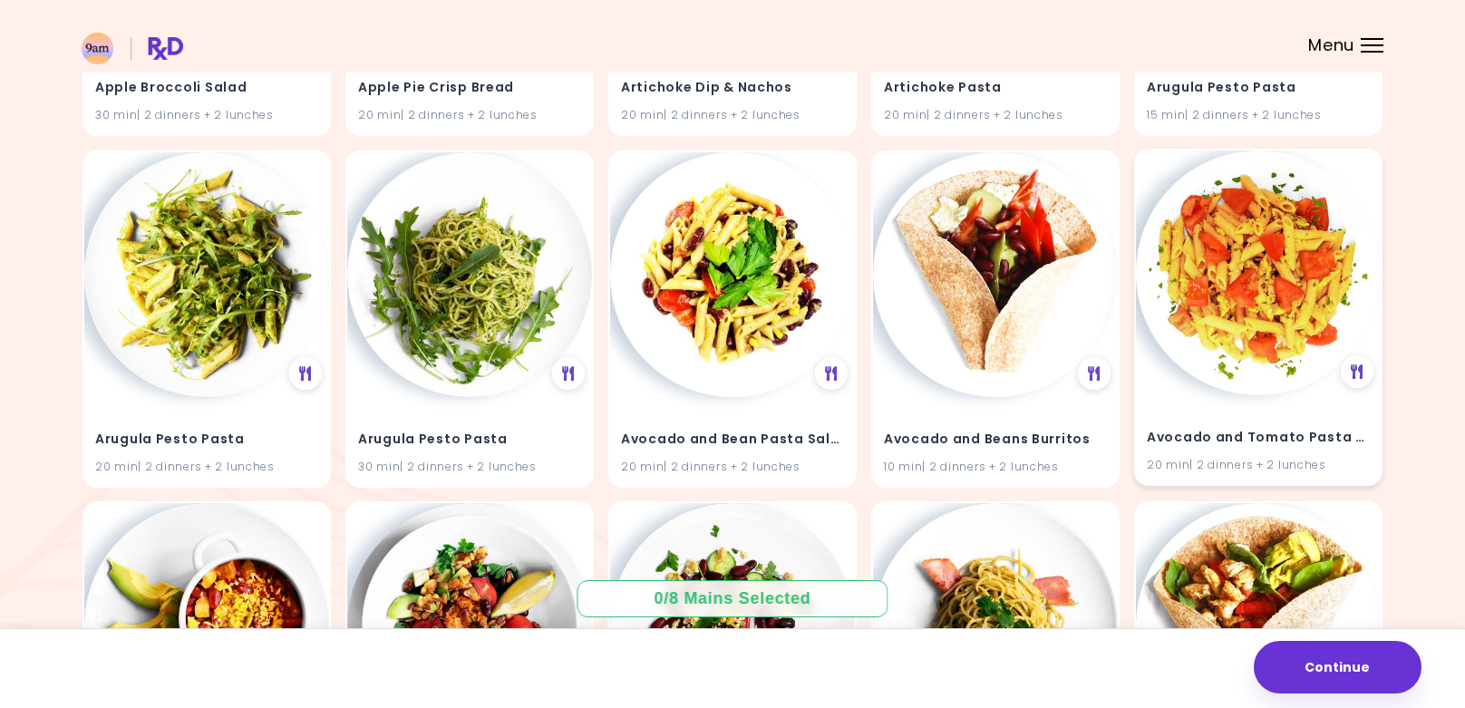
click at [1233, 366] on img at bounding box center [1258, 272] width 245 height 245
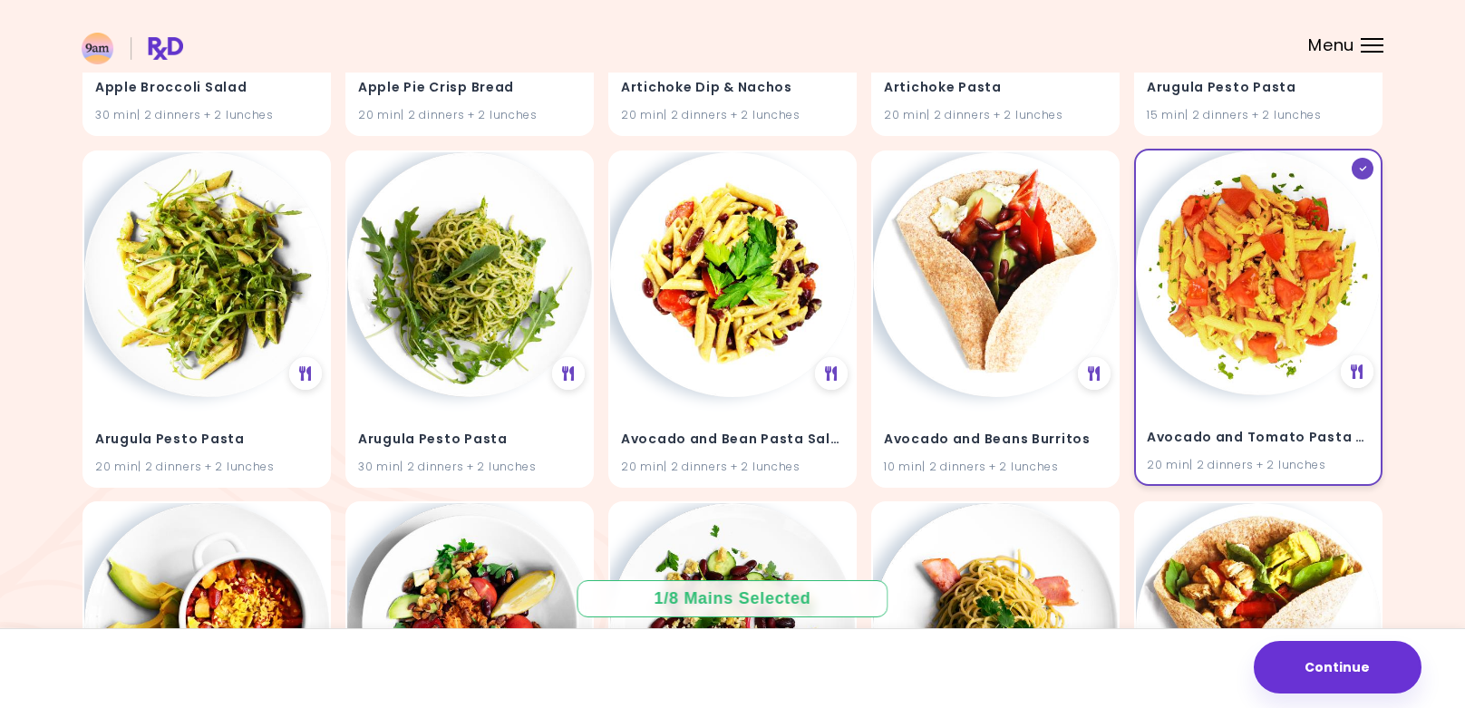
click at [1248, 390] on img at bounding box center [1258, 272] width 245 height 245
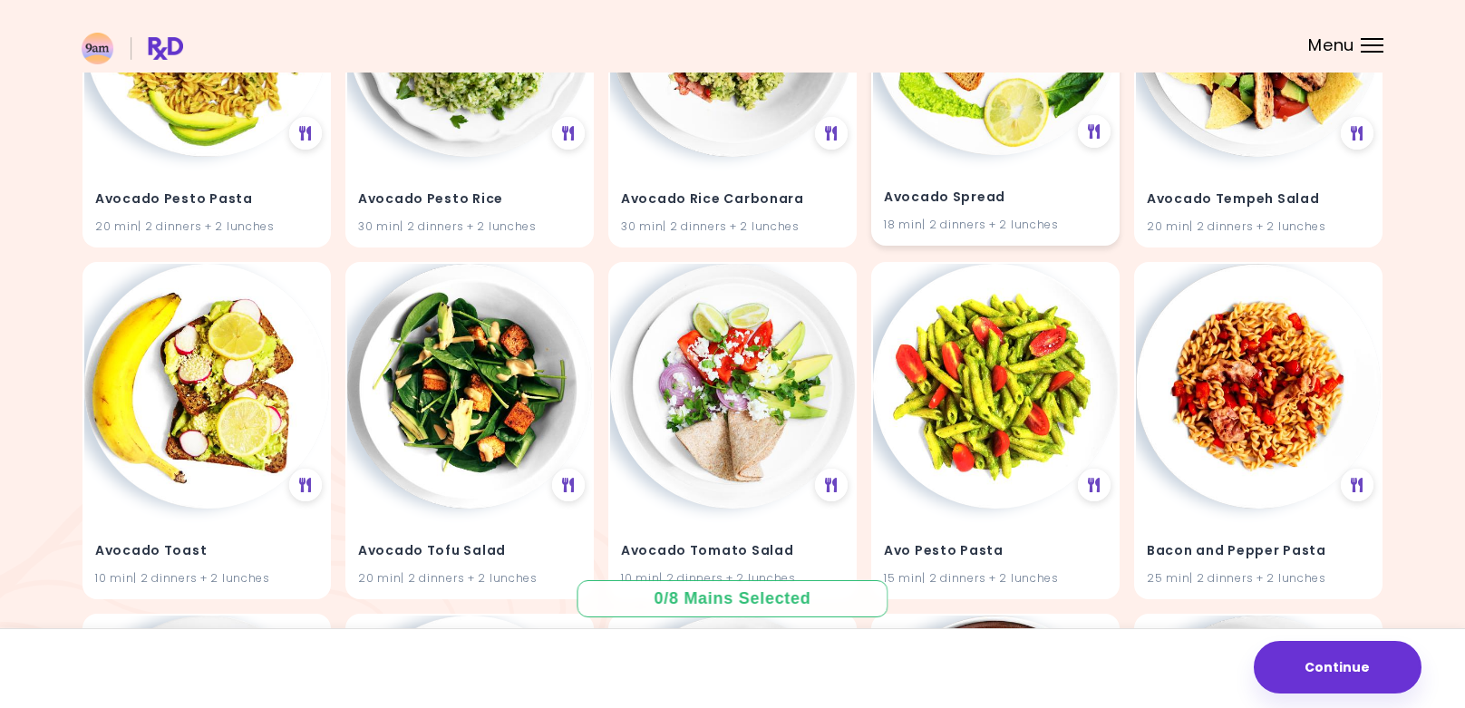
scroll to position [1849, 0]
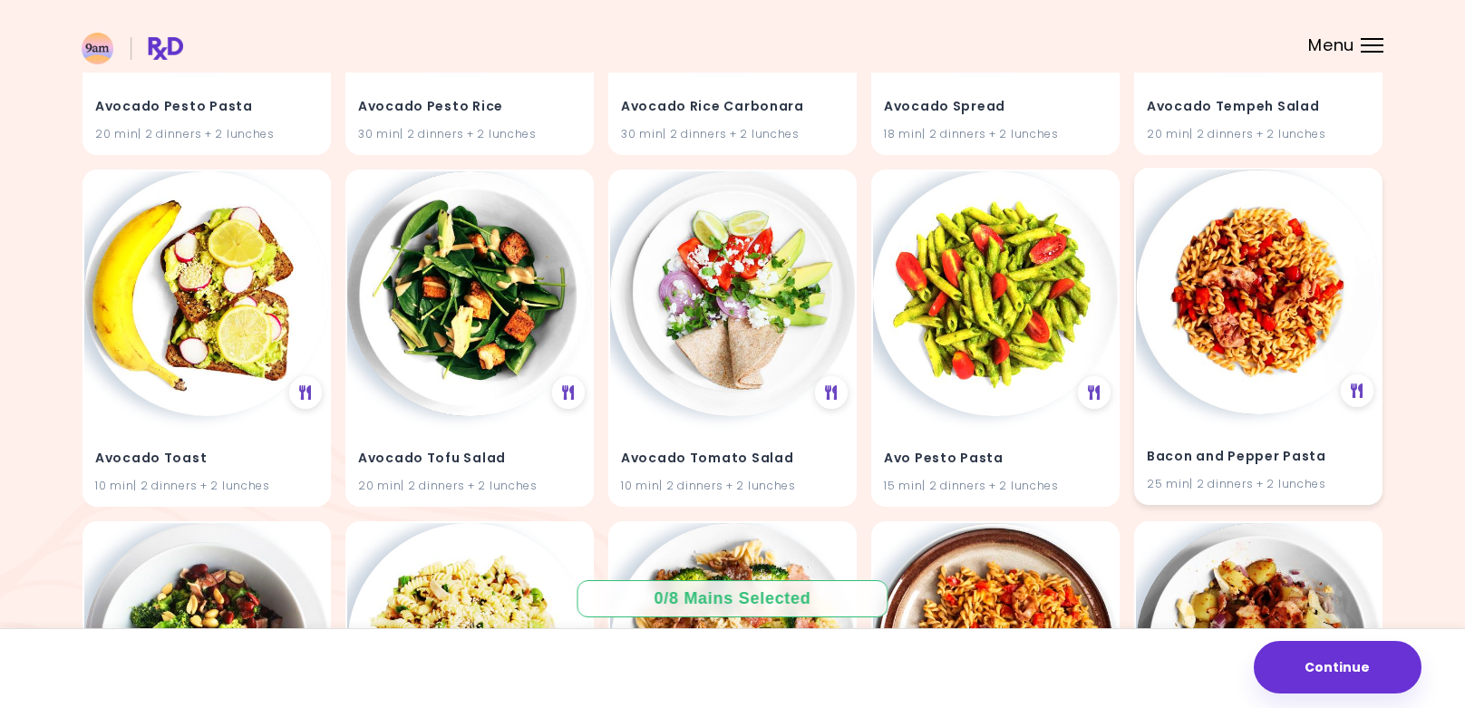
click at [1251, 435] on div "Bacon and Pepper Pasta 25 min | 2 dinners + 2 lunches" at bounding box center [1258, 458] width 245 height 89
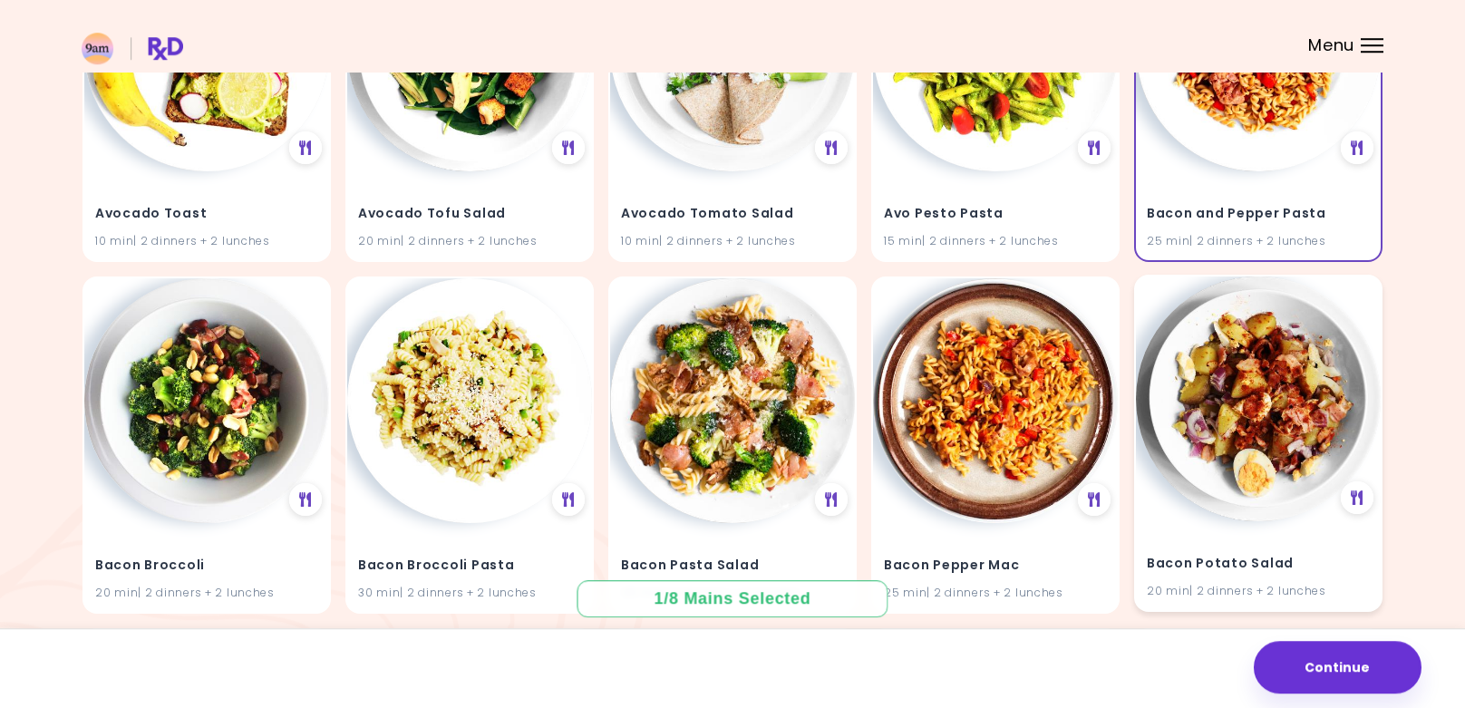
scroll to position [2127, 0]
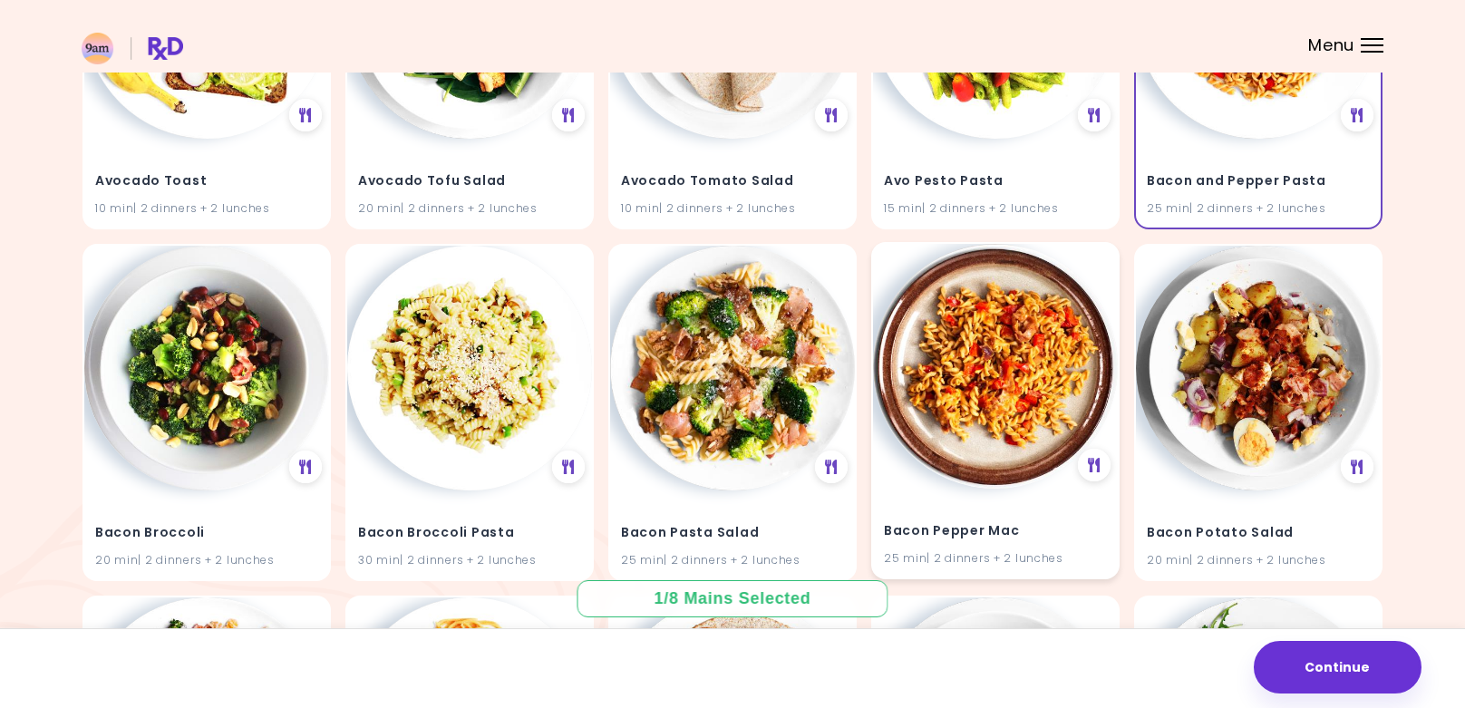
click at [1006, 431] on img at bounding box center [995, 366] width 245 height 245
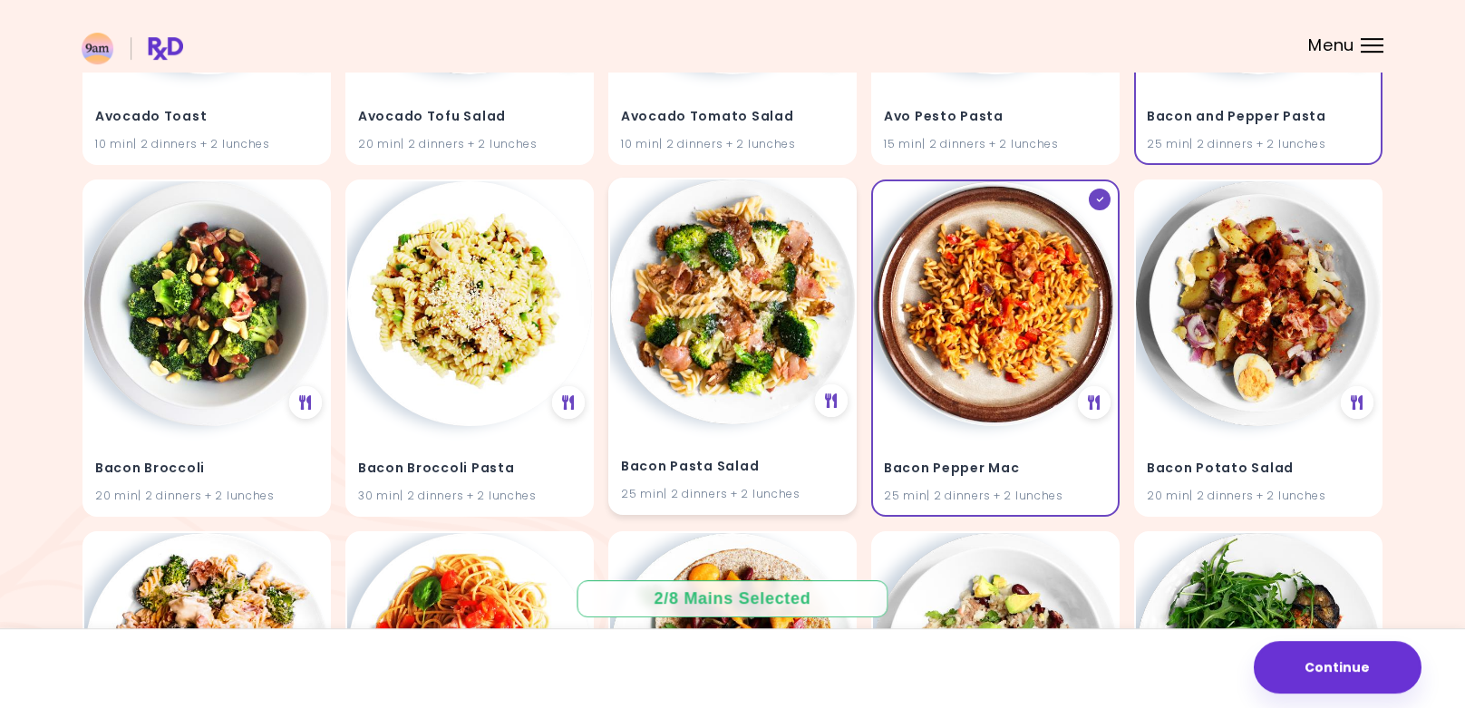
scroll to position [2219, 0]
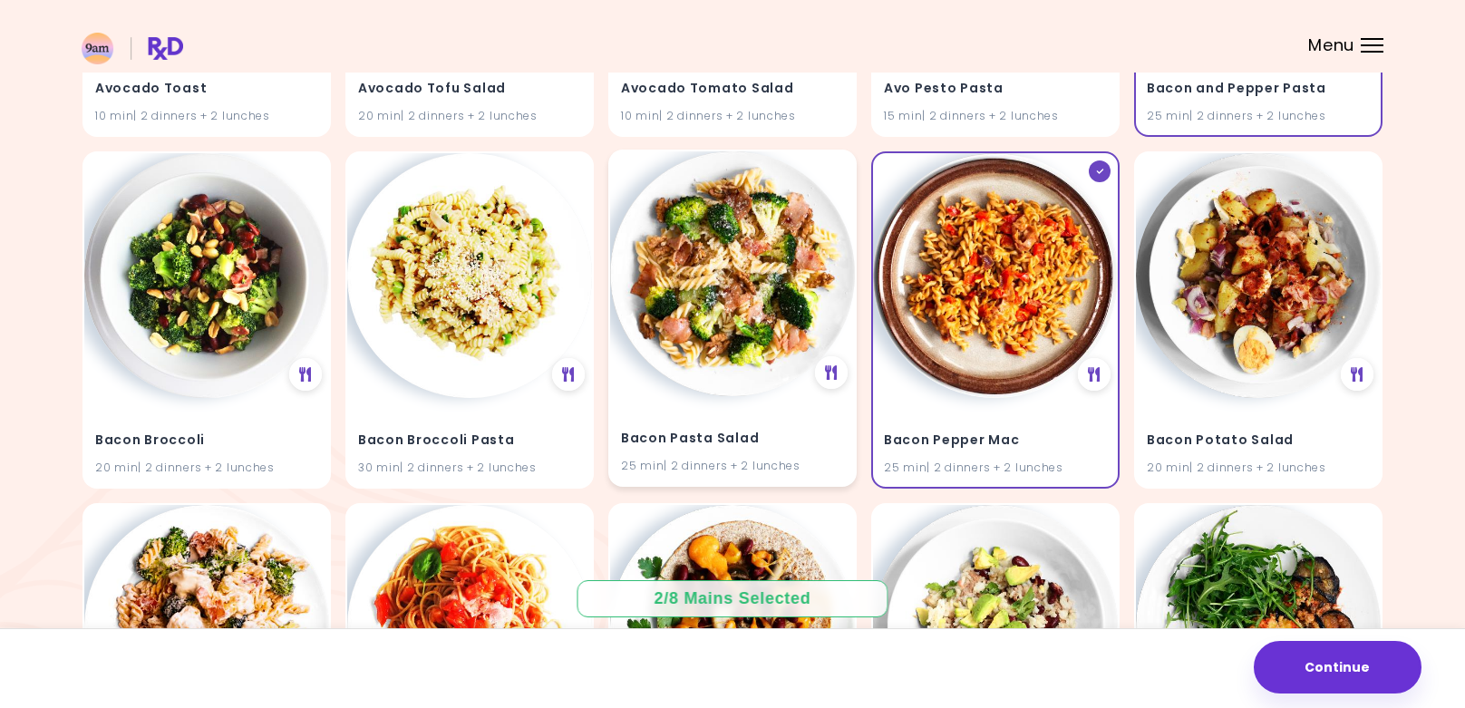
click at [716, 332] on img at bounding box center [732, 273] width 245 height 245
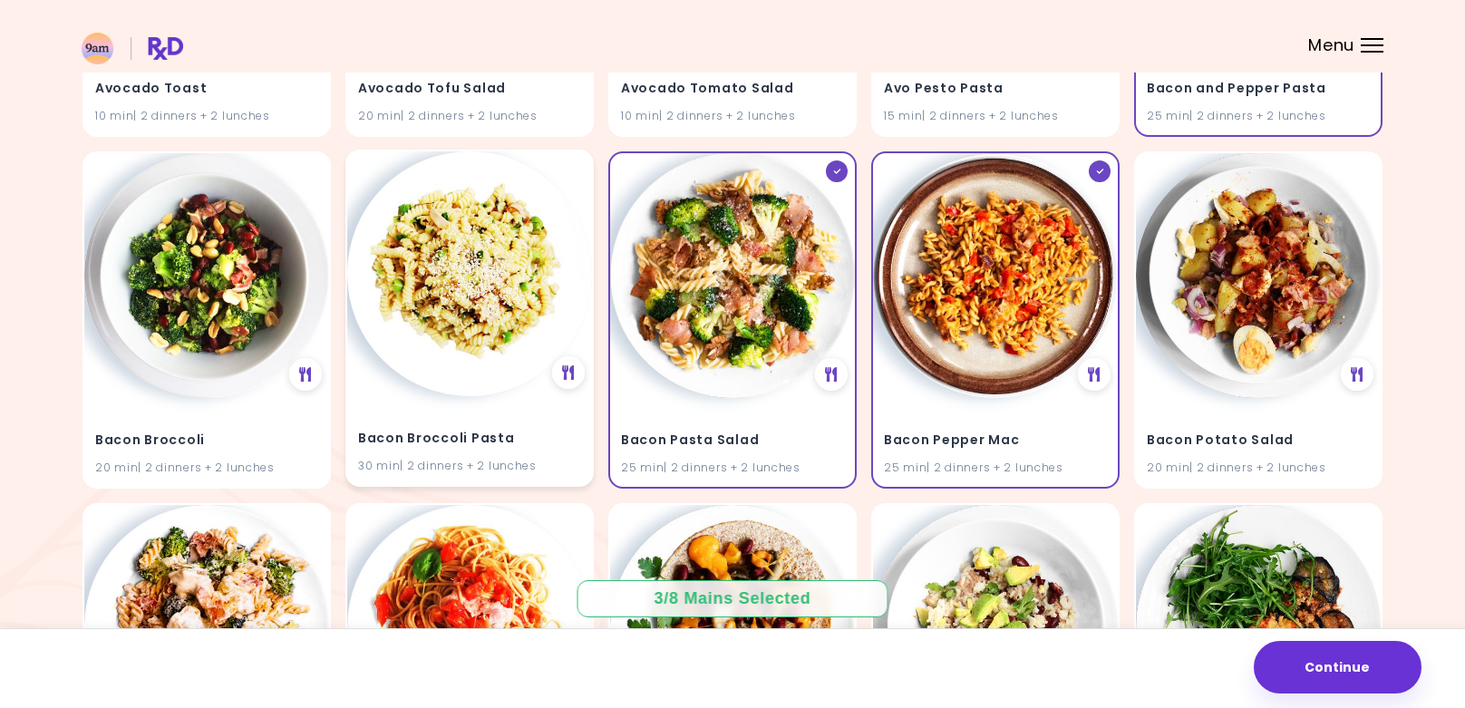
click at [419, 389] on div "Bacon Broccoli Pasta 30 min | 2 dinners + 2 lunches" at bounding box center [469, 318] width 248 height 337
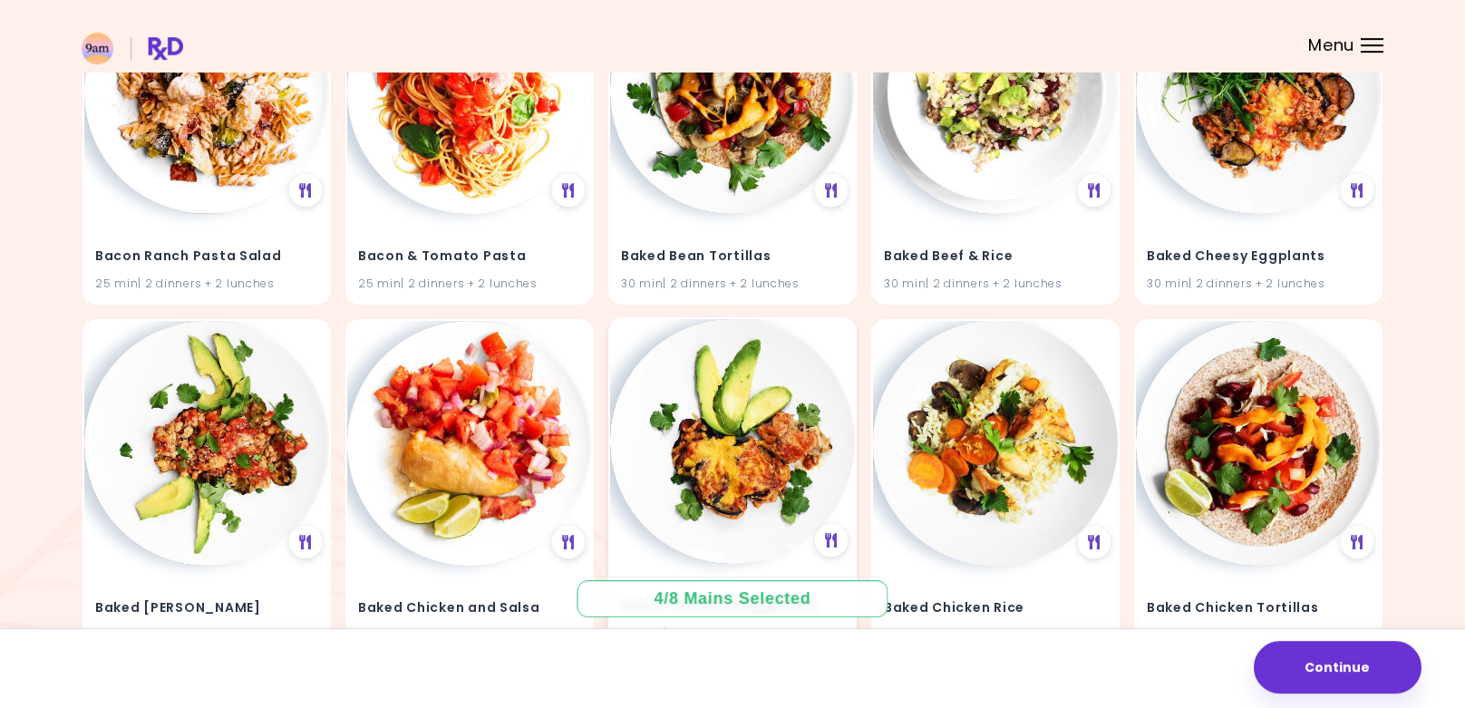
scroll to position [2825, 0]
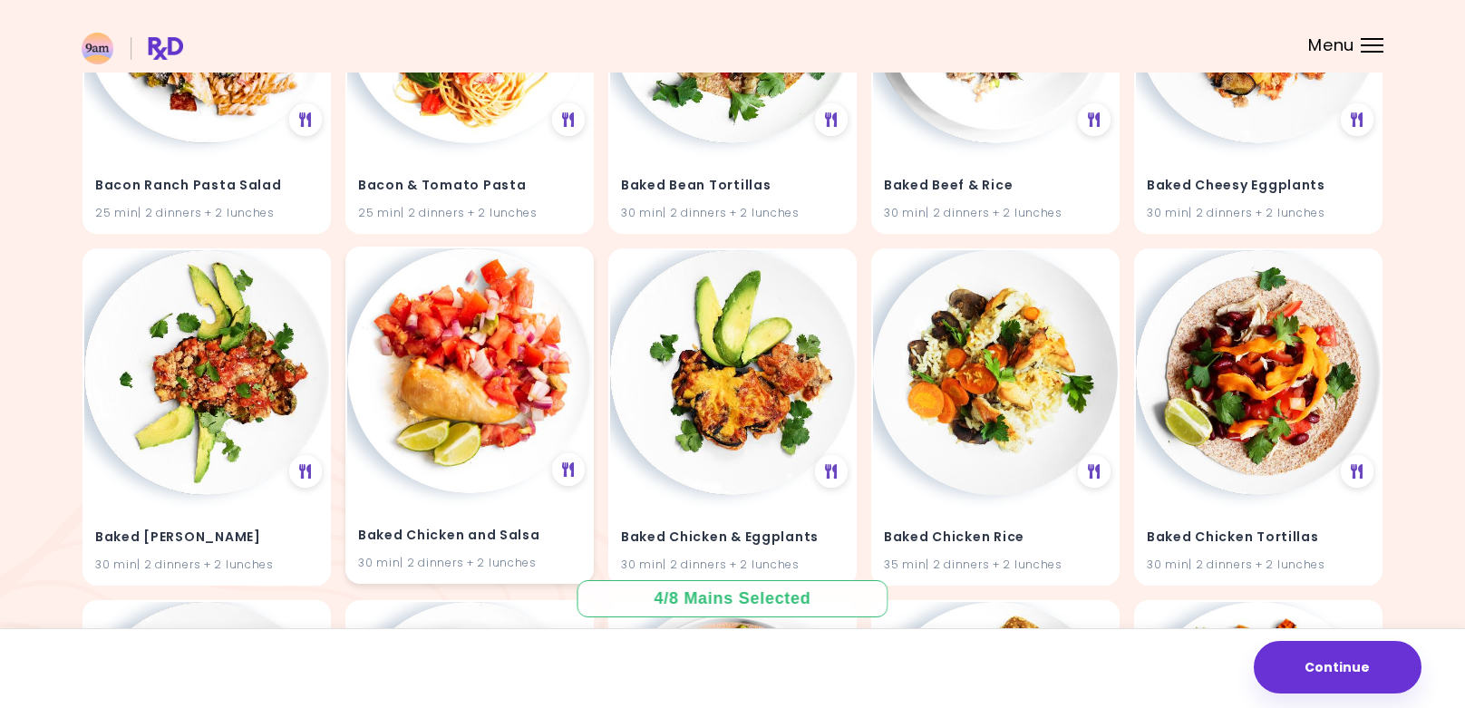
click at [484, 470] on img at bounding box center [469, 370] width 245 height 245
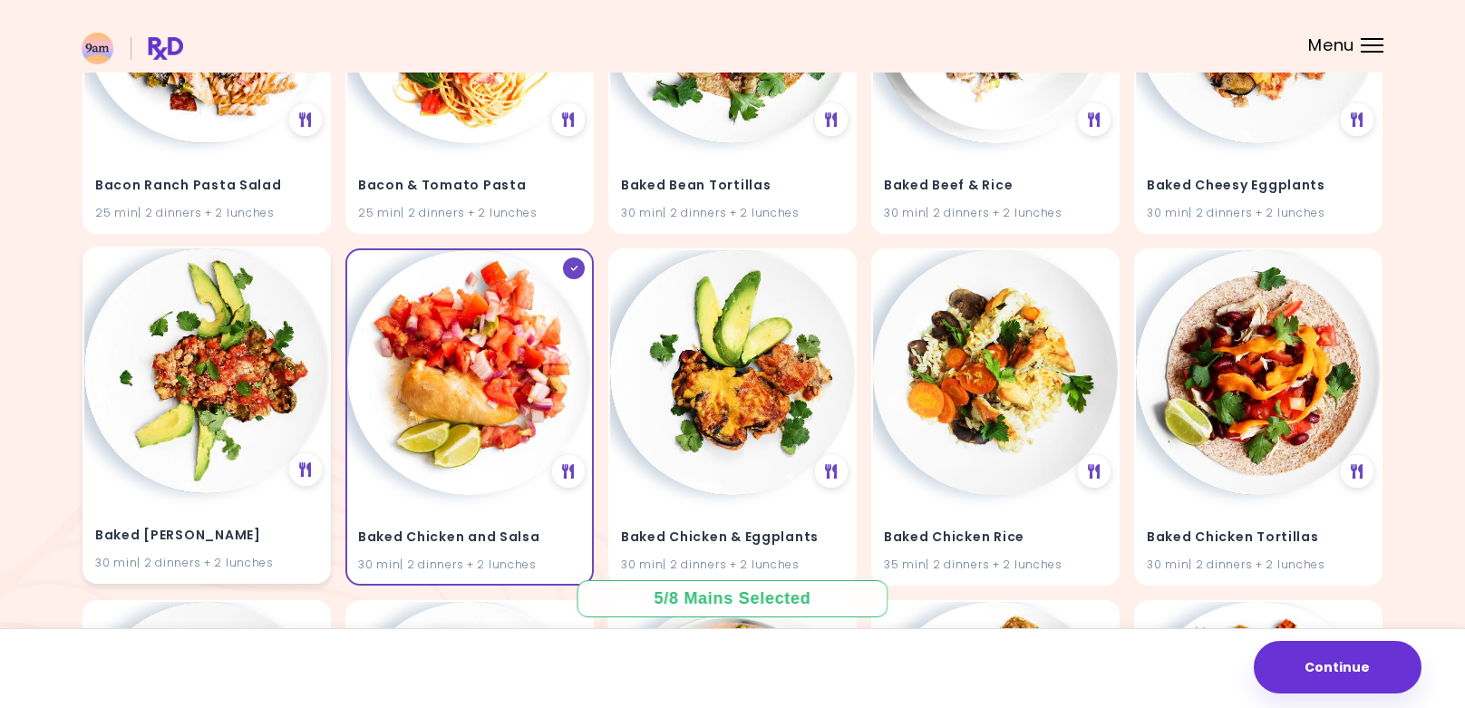
click at [237, 482] on img at bounding box center [206, 370] width 245 height 245
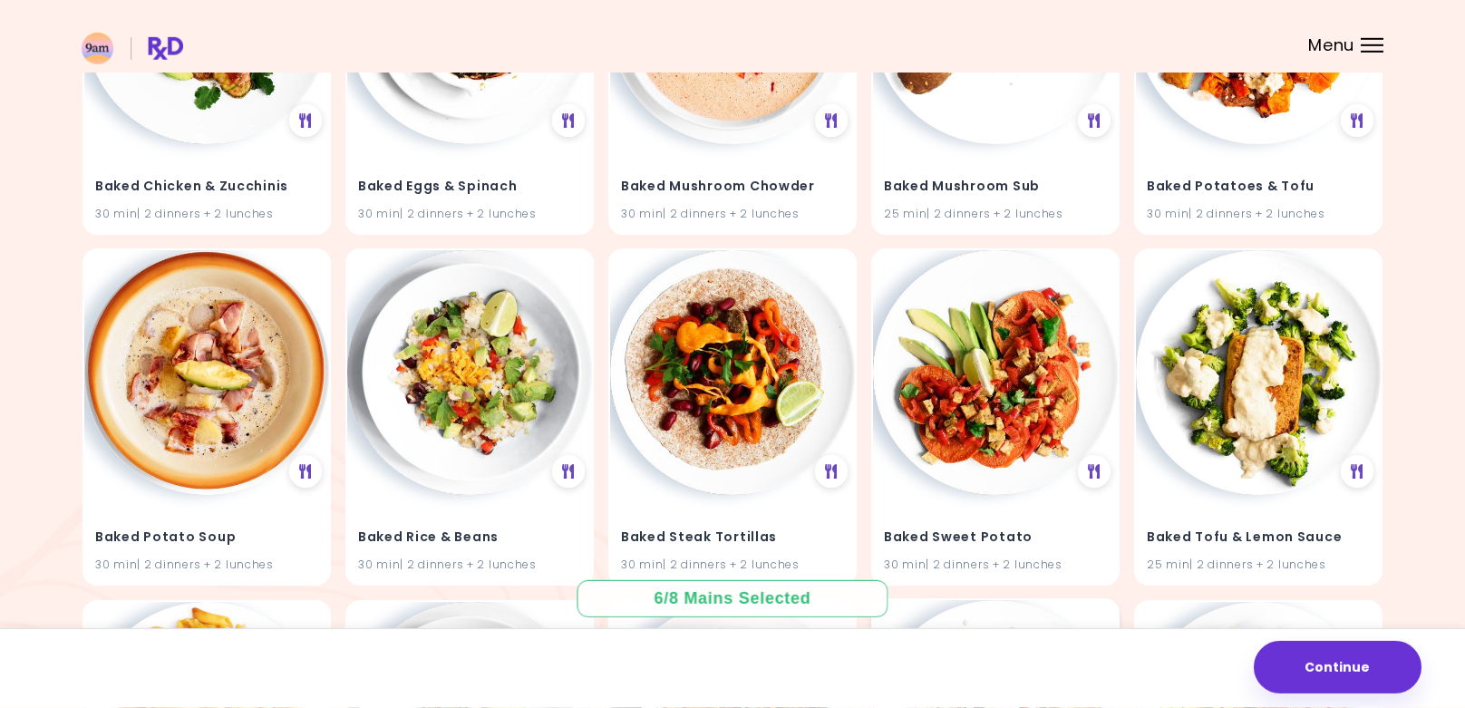
scroll to position [3658, 0]
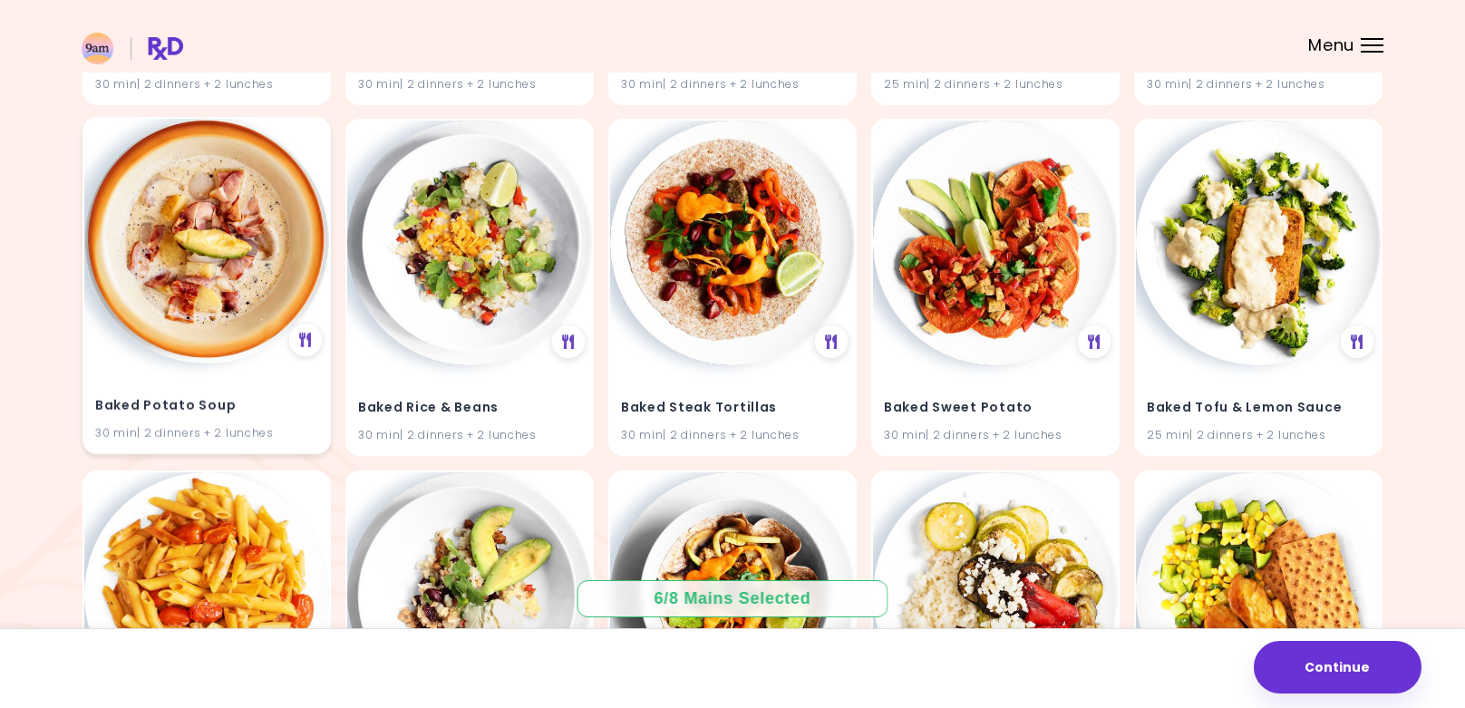
click at [220, 309] on img at bounding box center [206, 241] width 245 height 245
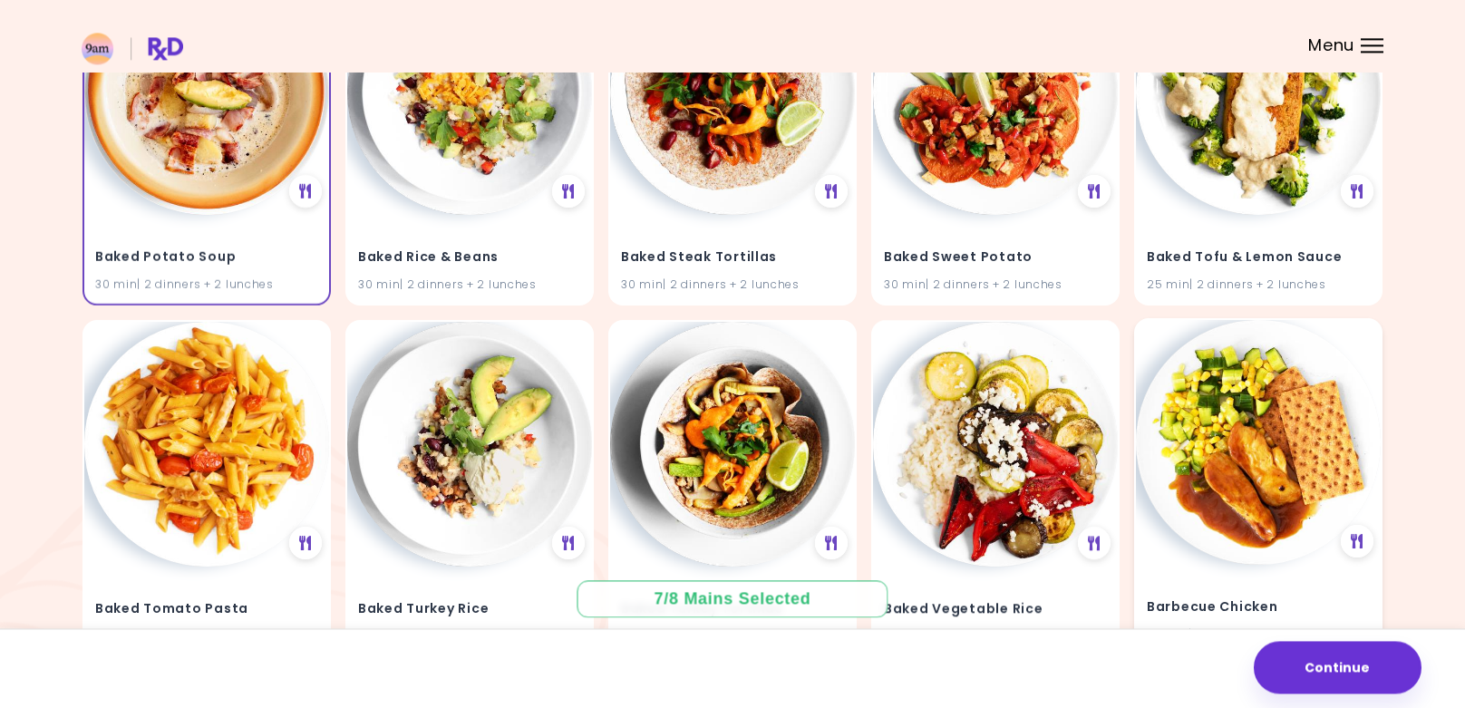
scroll to position [3843, 0]
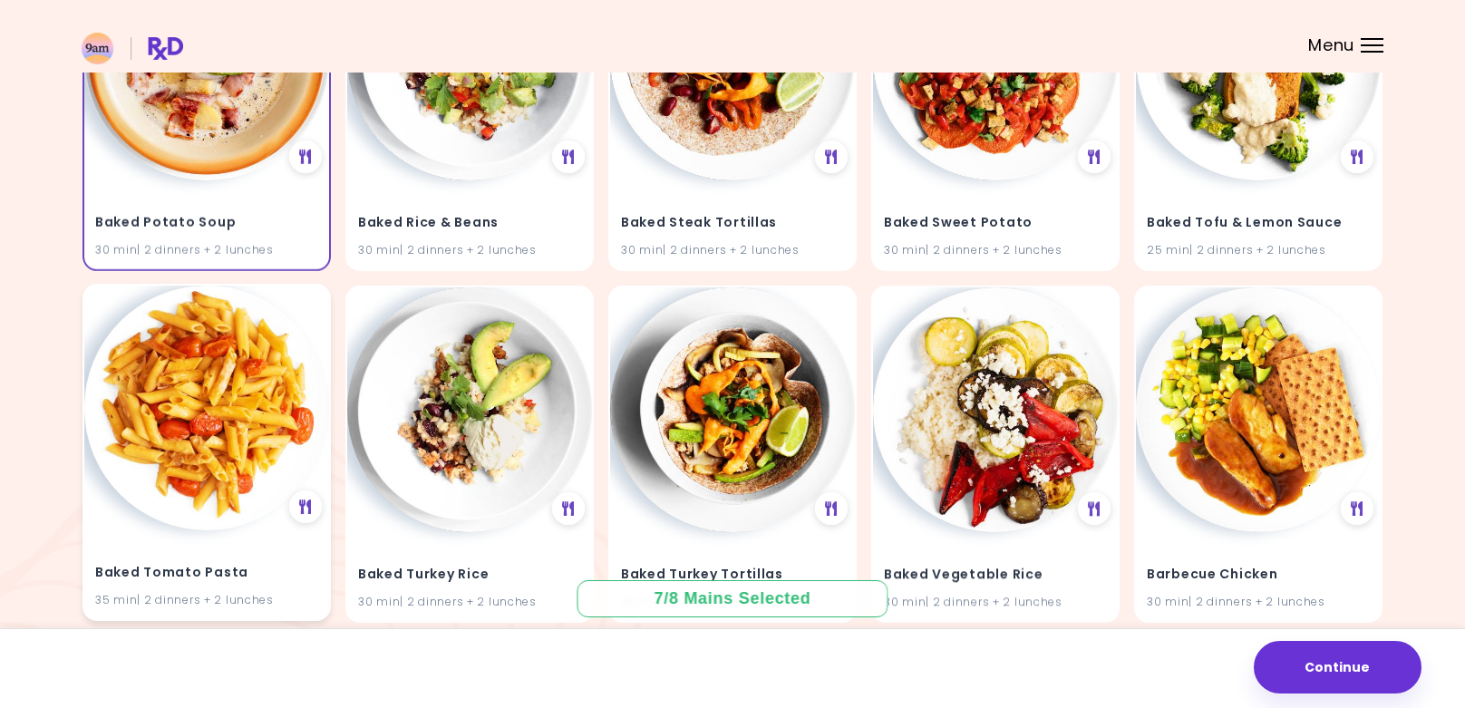
click at [164, 440] on img at bounding box center [206, 408] width 245 height 245
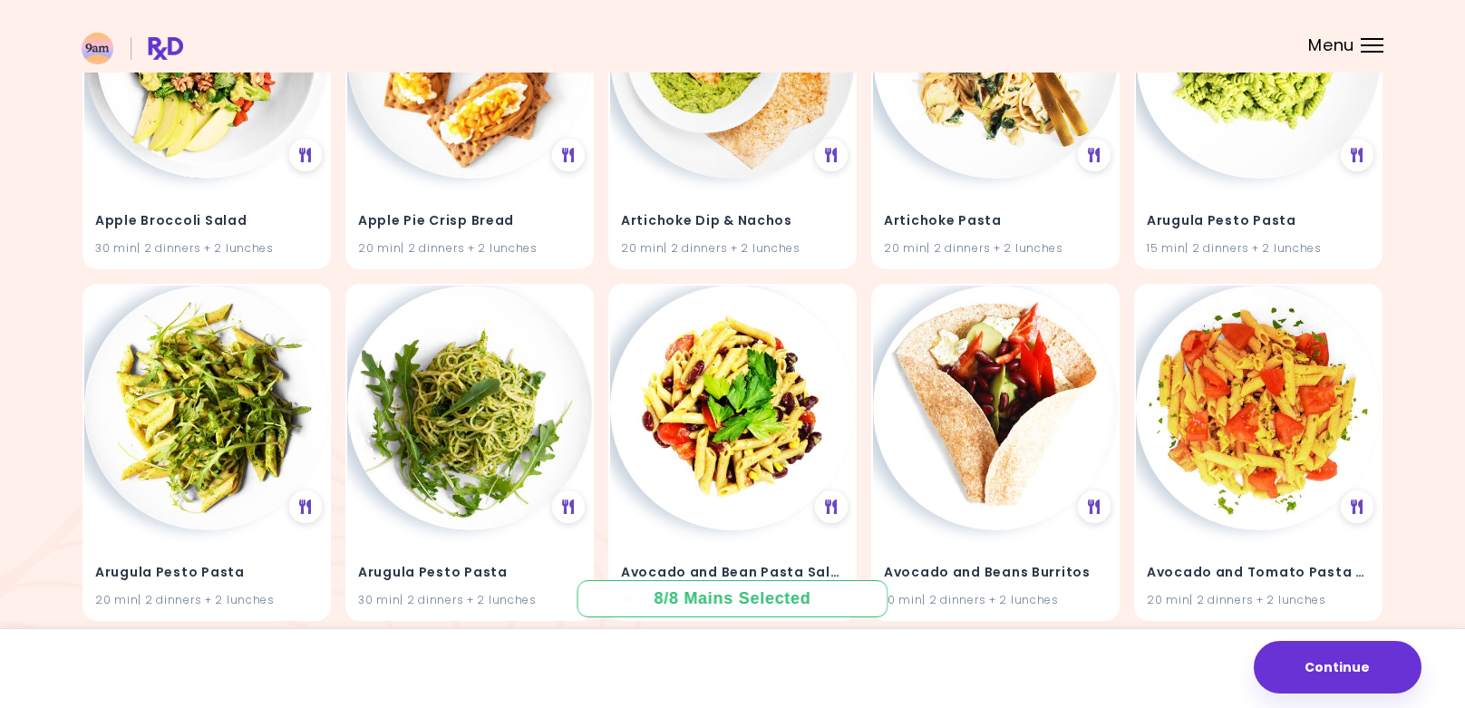
scroll to position [0, 0]
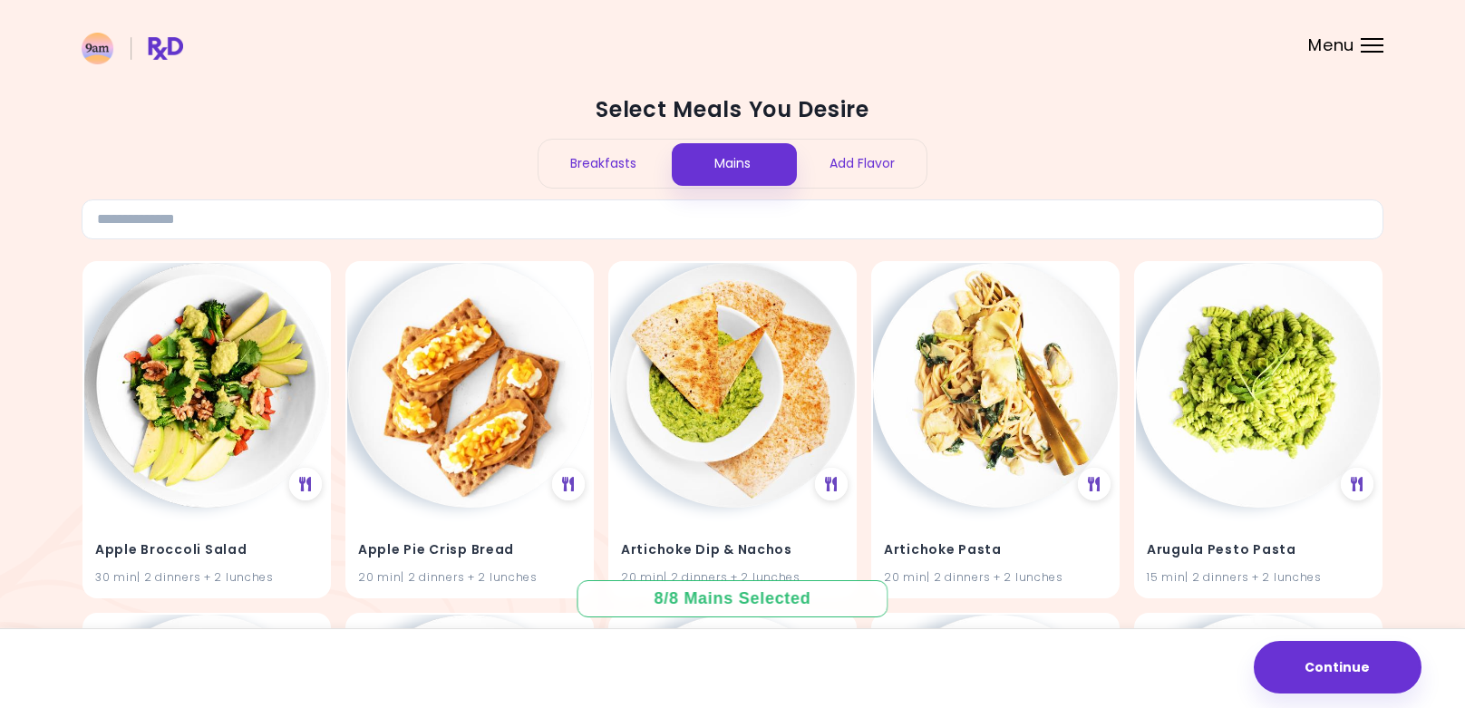
click at [872, 183] on div "Add Flavor" at bounding box center [862, 164] width 130 height 48
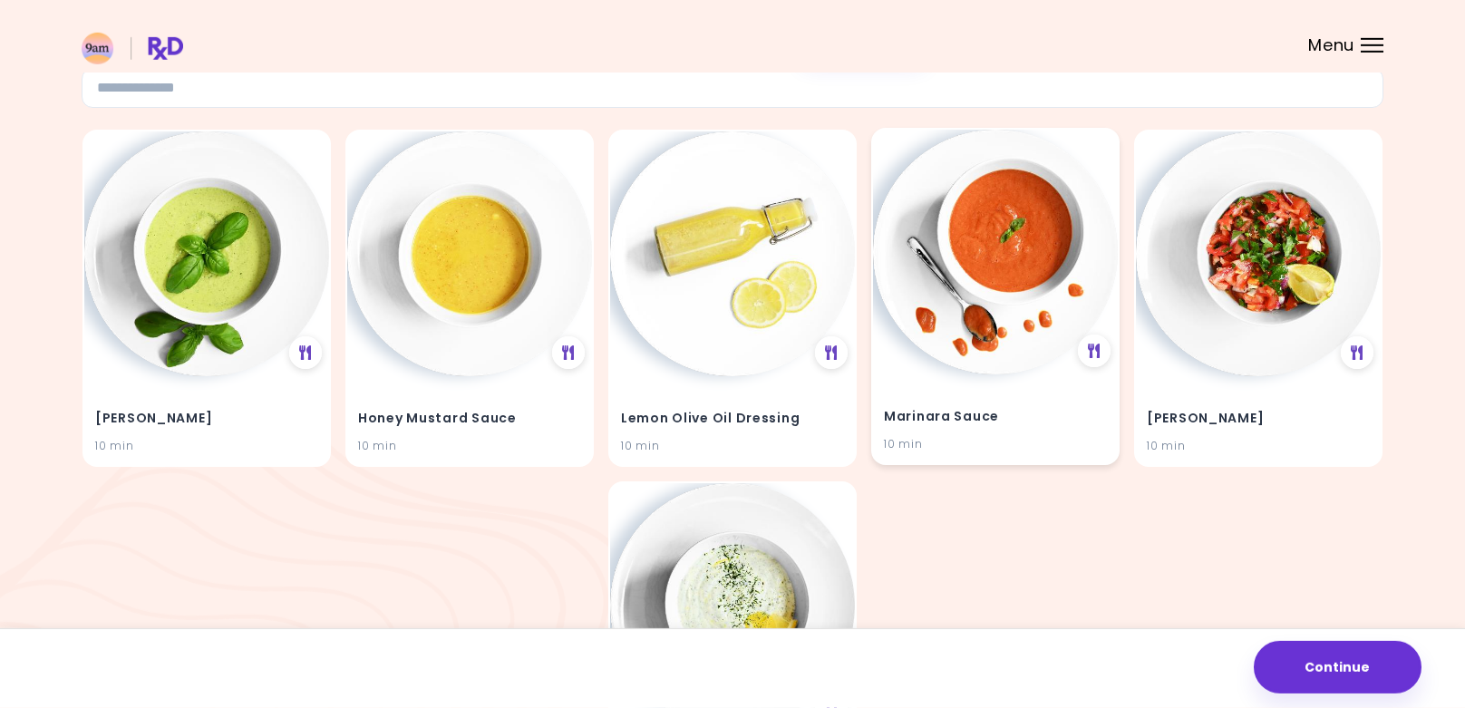
scroll to position [131, 0]
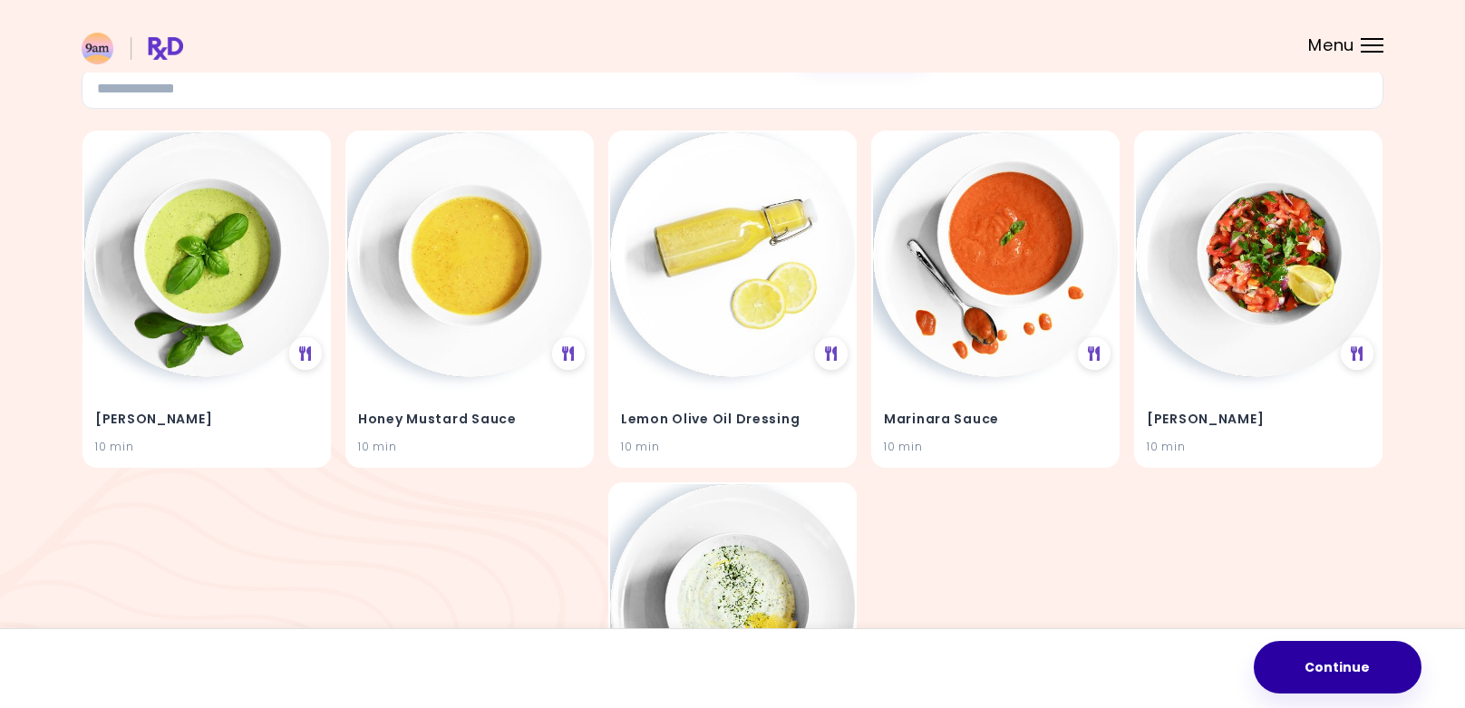
click at [1362, 665] on button "Continue" at bounding box center [1338, 667] width 168 height 53
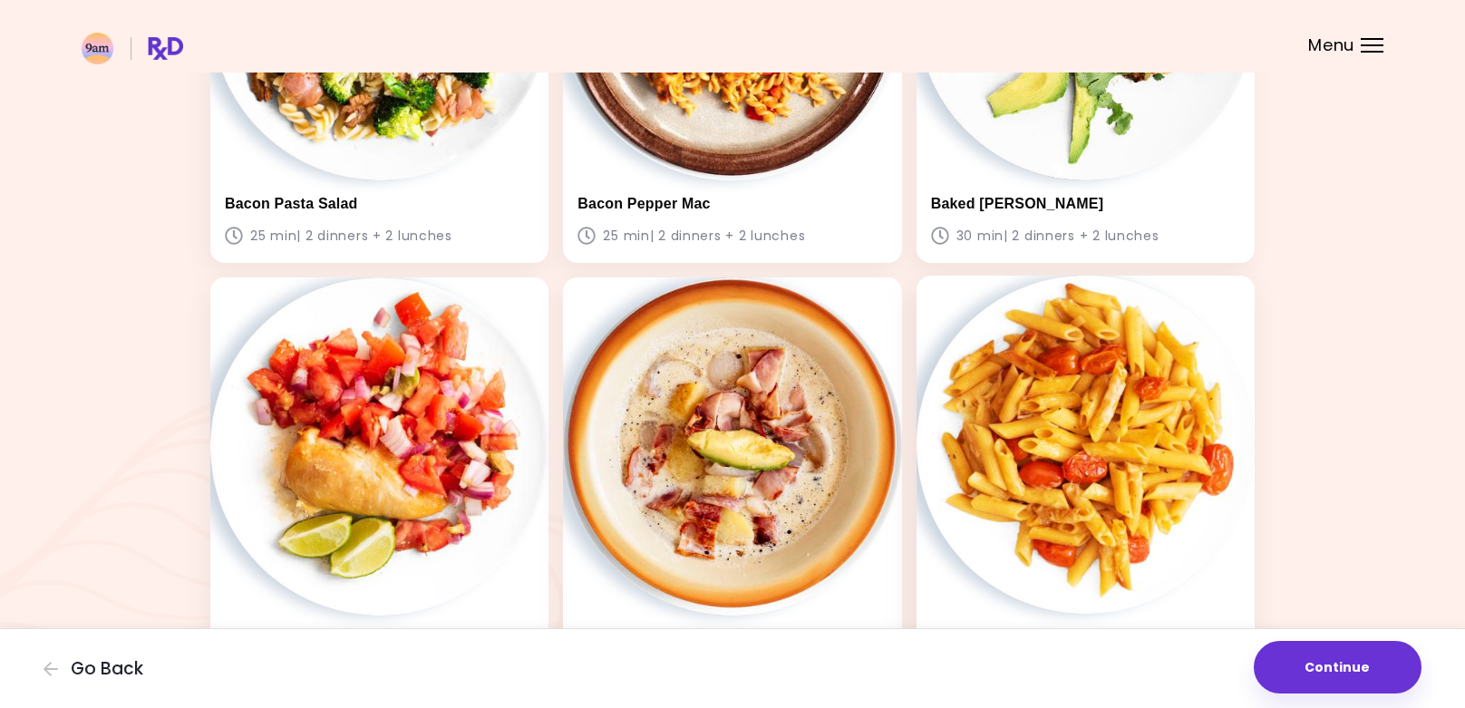
scroll to position [1357, 0]
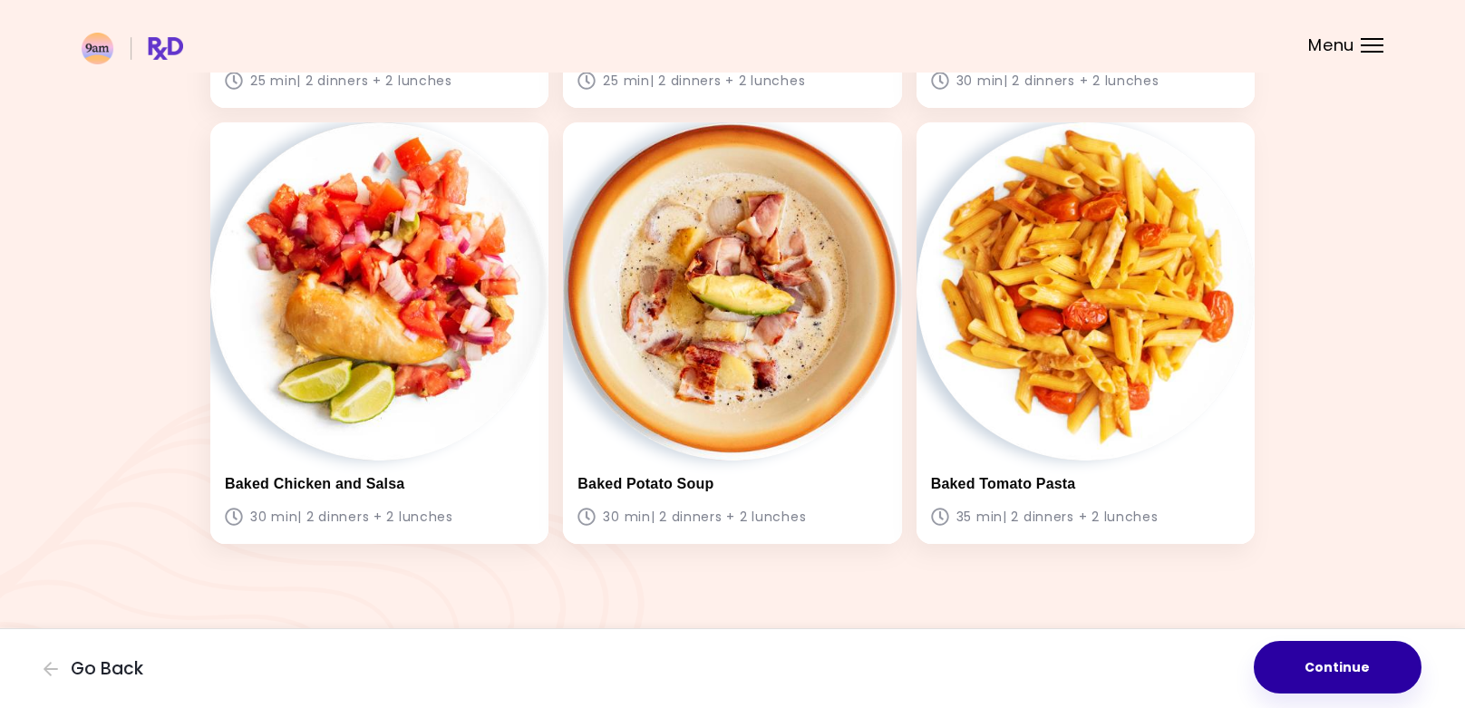
click at [1347, 659] on button "Continue" at bounding box center [1338, 667] width 168 height 53
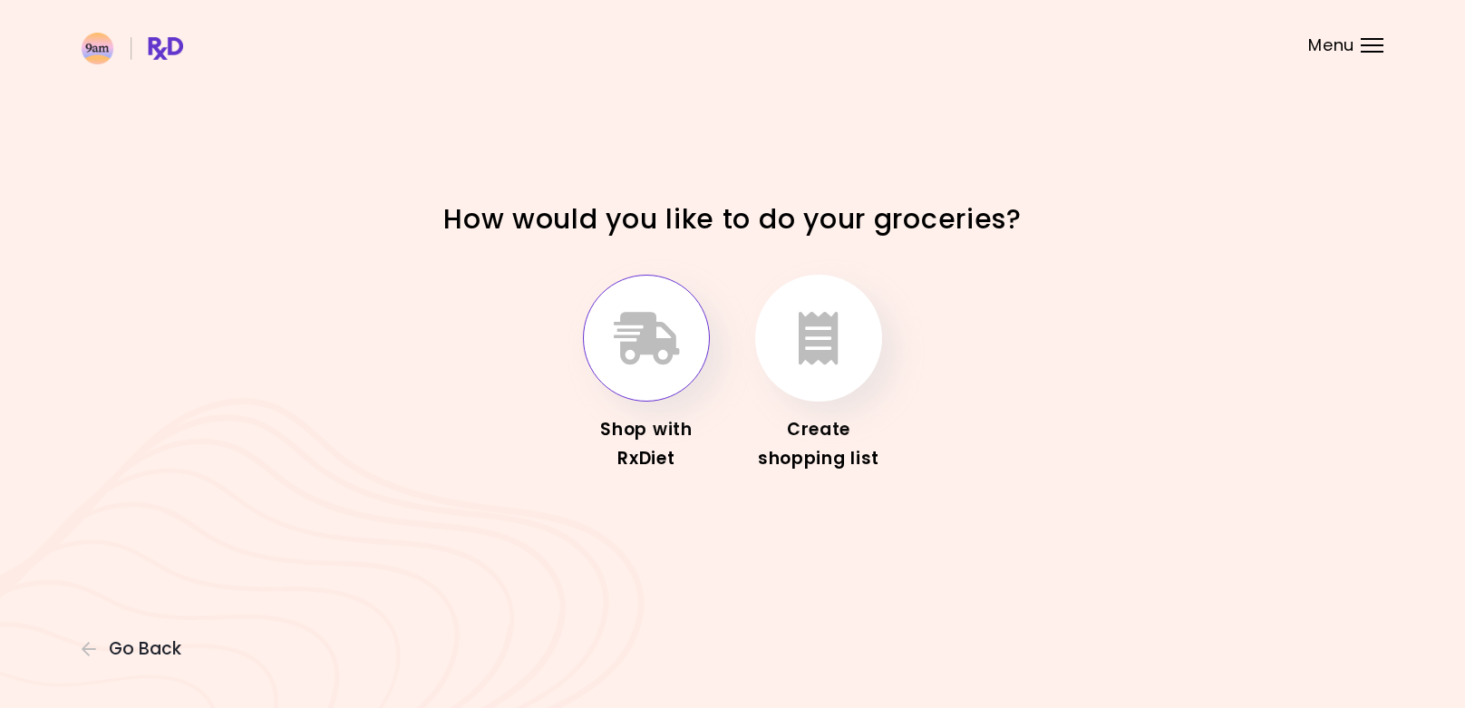
click at [662, 344] on icon "button" at bounding box center [647, 338] width 66 height 53
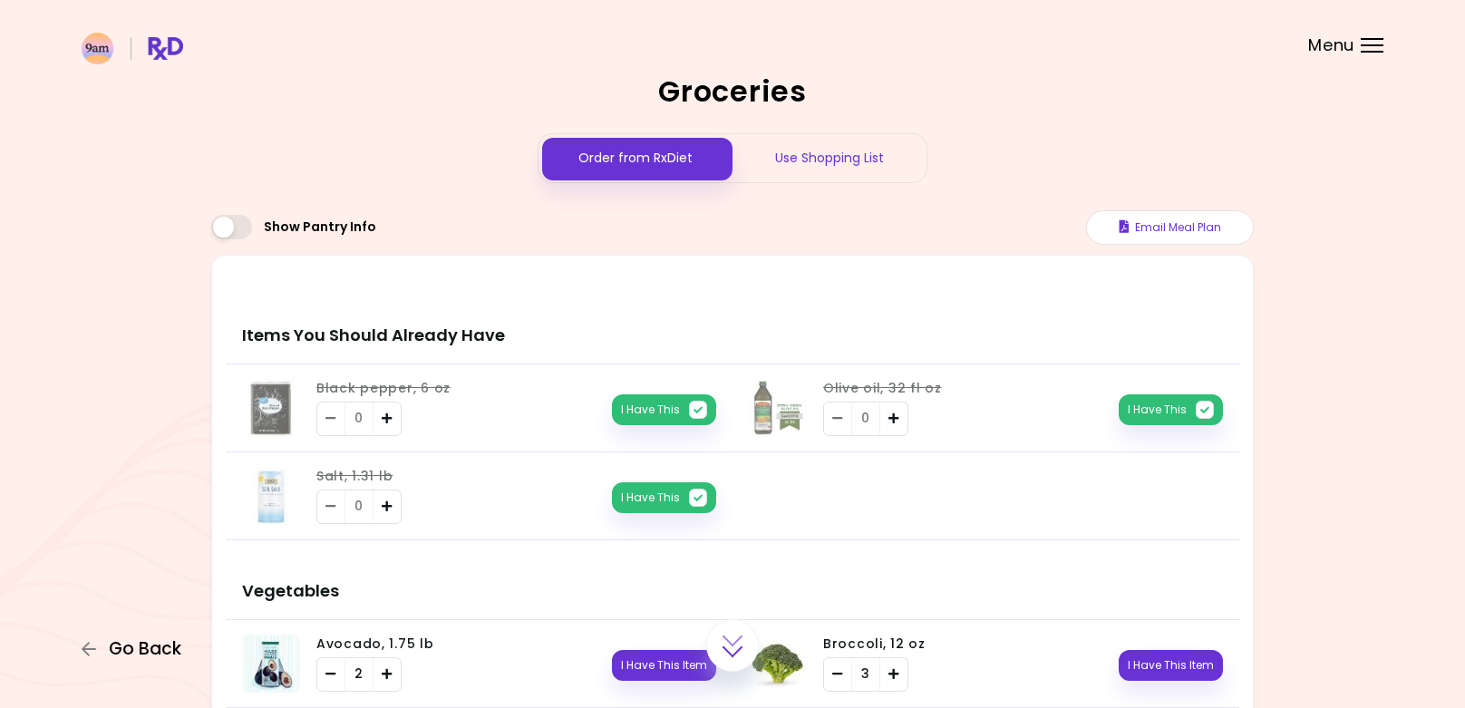
click at [154, 649] on span "Go Back" at bounding box center [145, 649] width 73 height 20
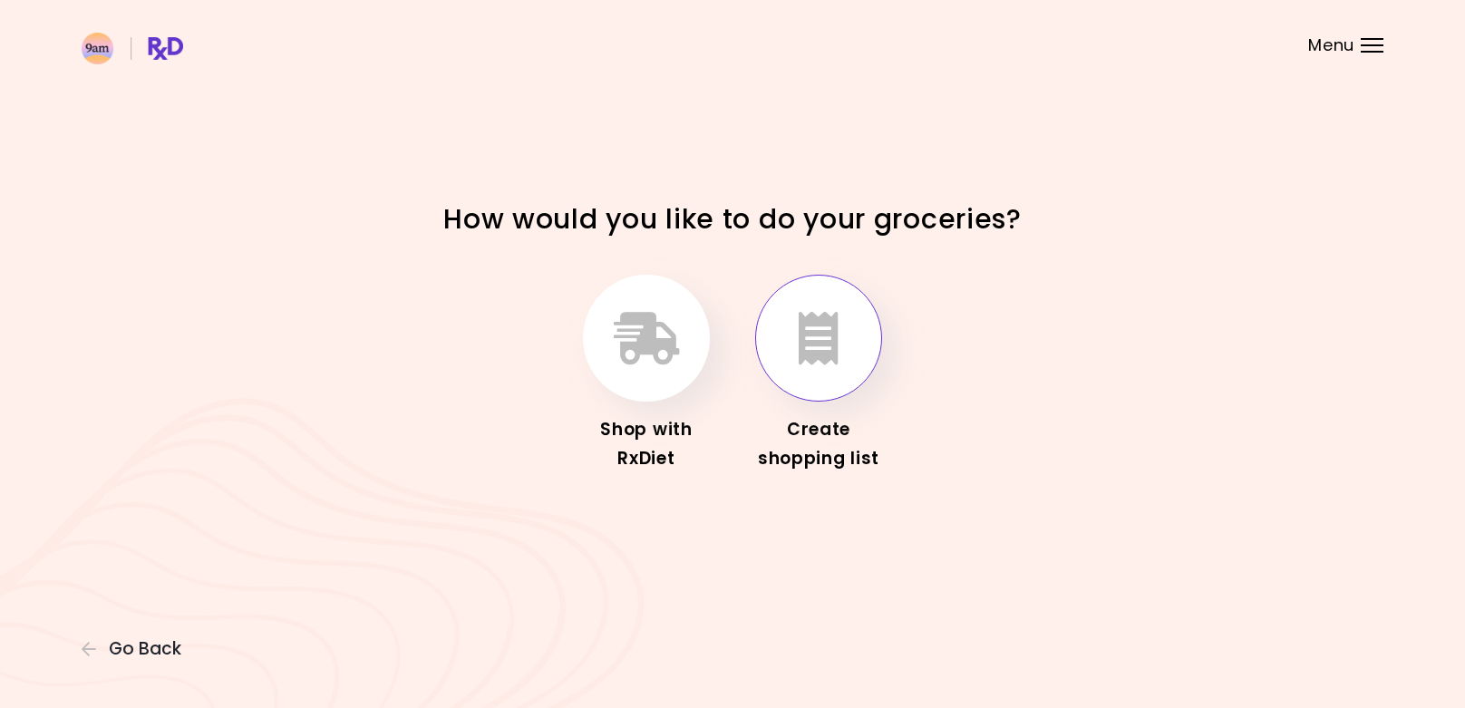
click at [793, 337] on button "button" at bounding box center [818, 338] width 127 height 127
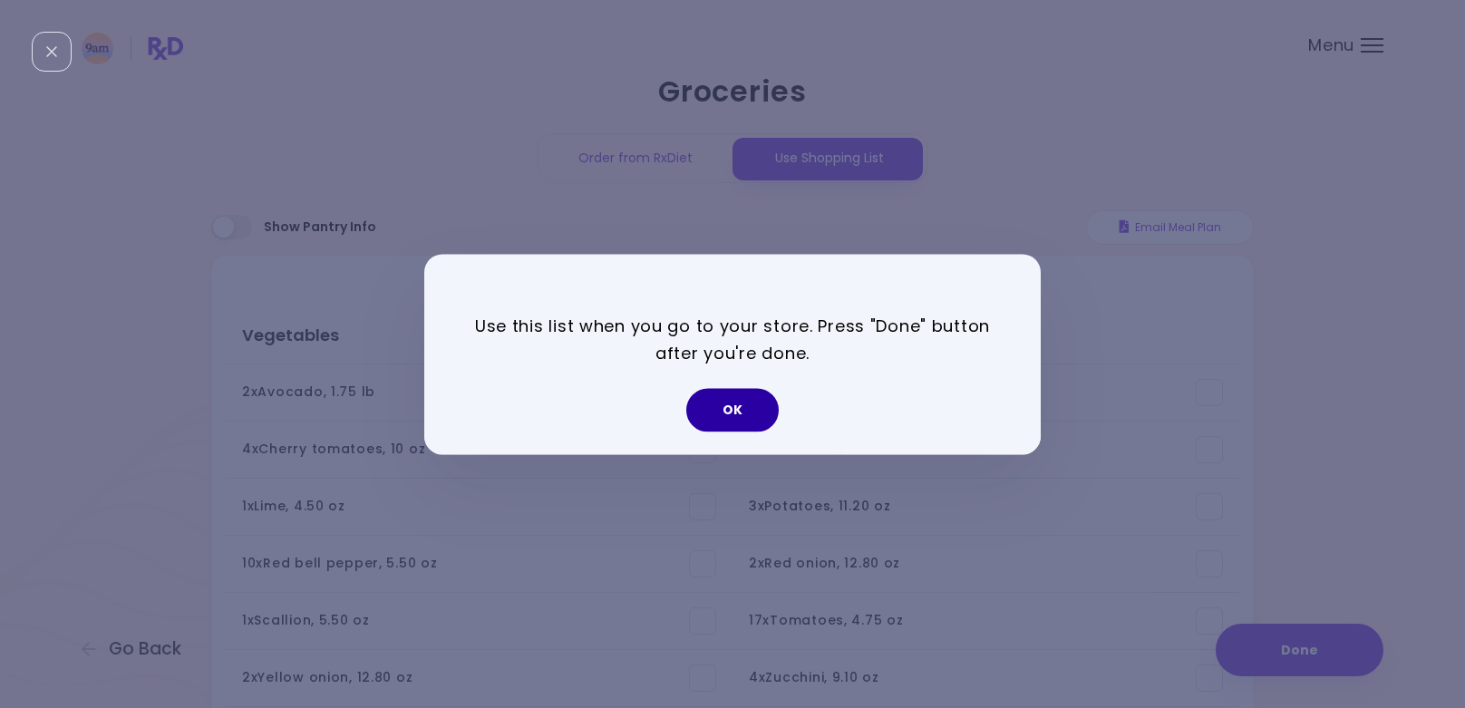
click at [758, 404] on button "OK" at bounding box center [732, 410] width 92 height 44
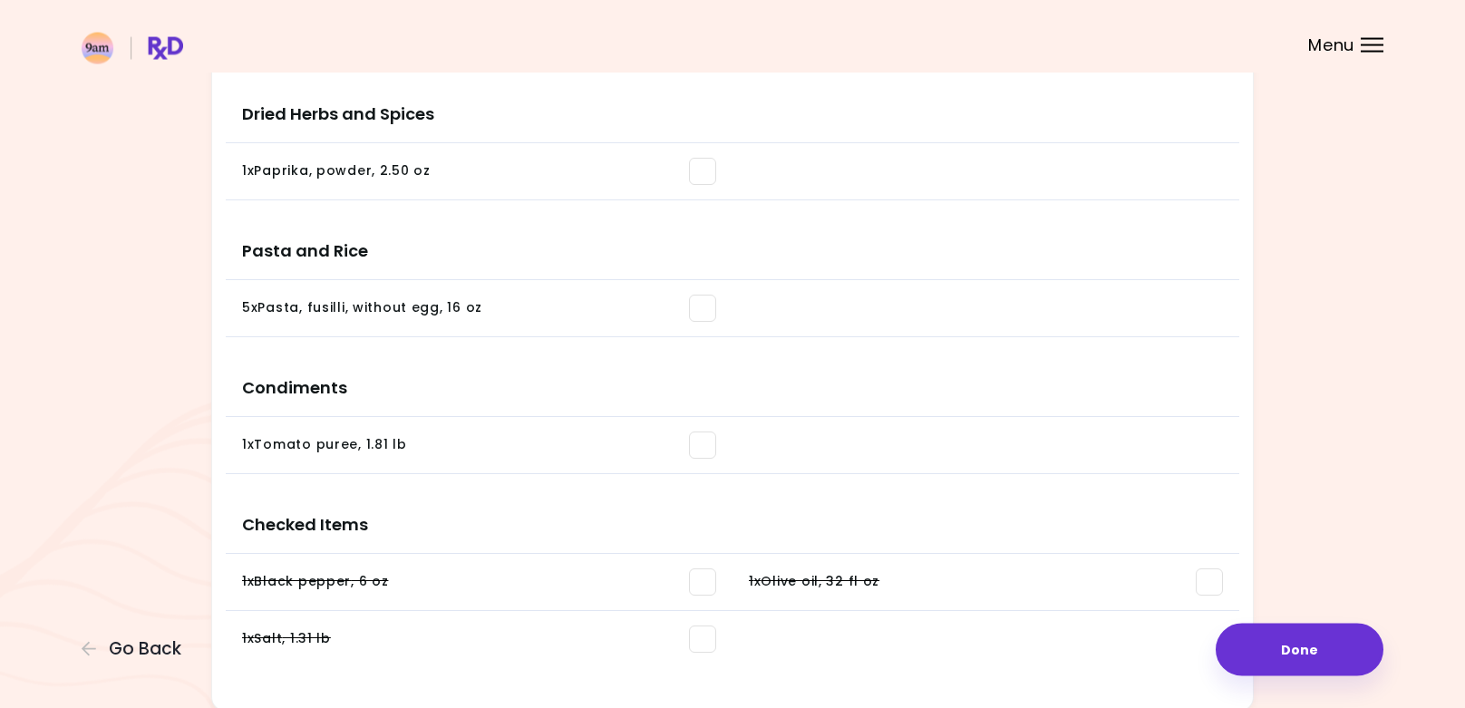
scroll to position [1363, 0]
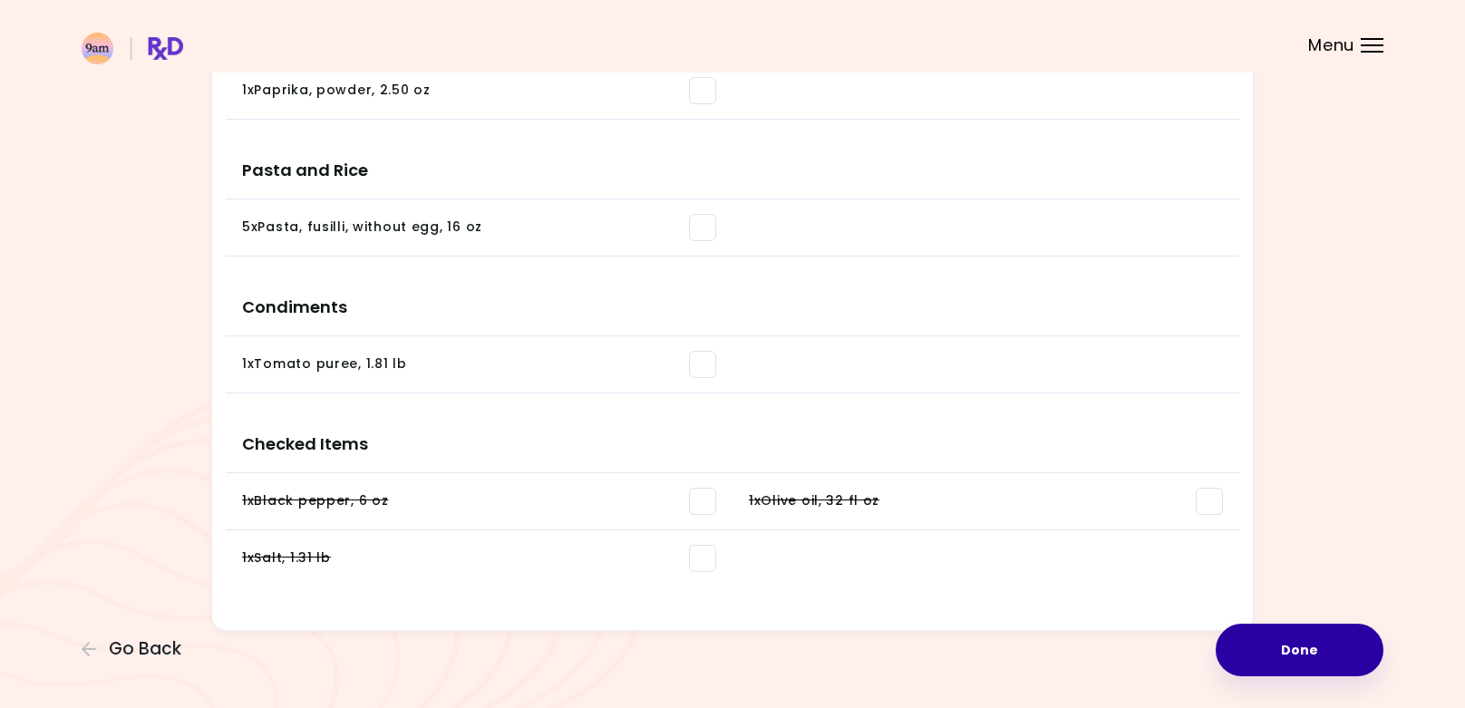
click at [1305, 640] on button "Done" at bounding box center [1300, 650] width 168 height 53
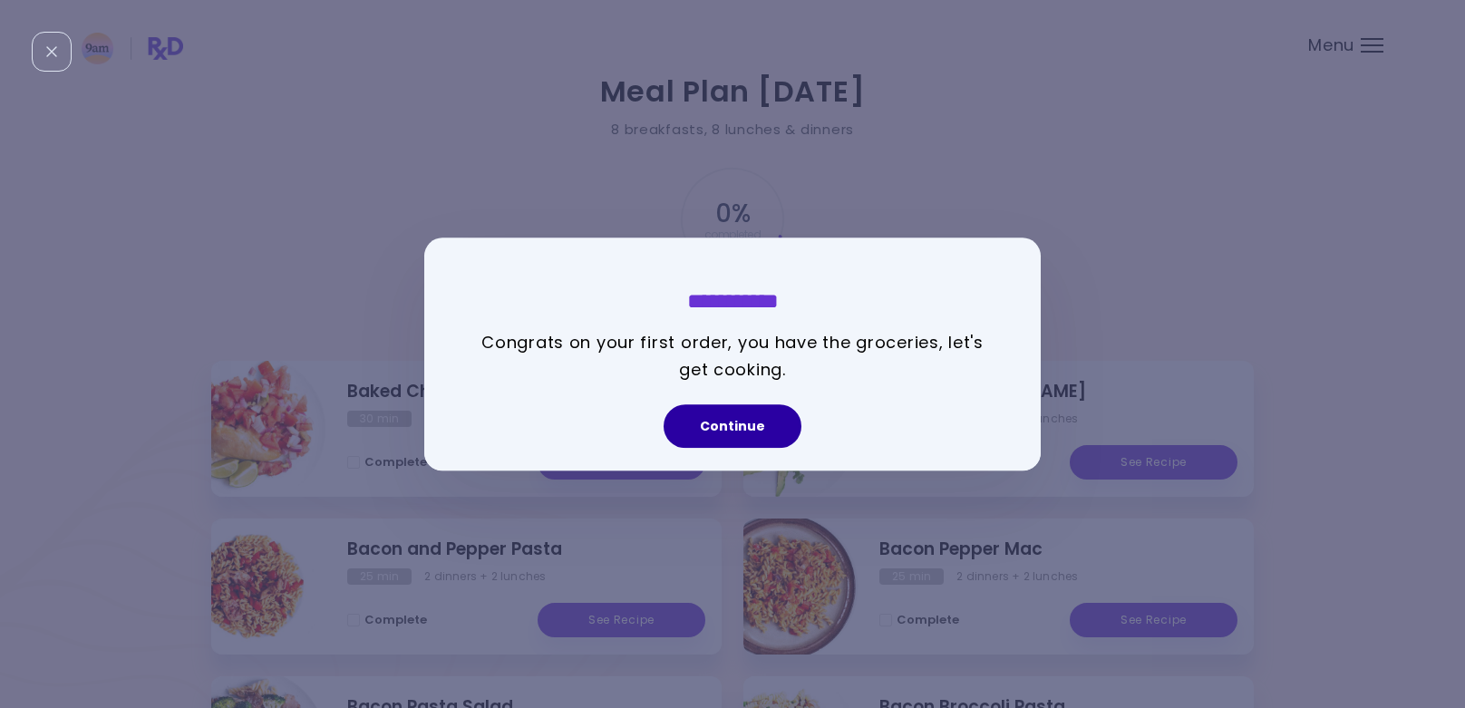
click at [778, 422] on button "Continue" at bounding box center [733, 426] width 138 height 44
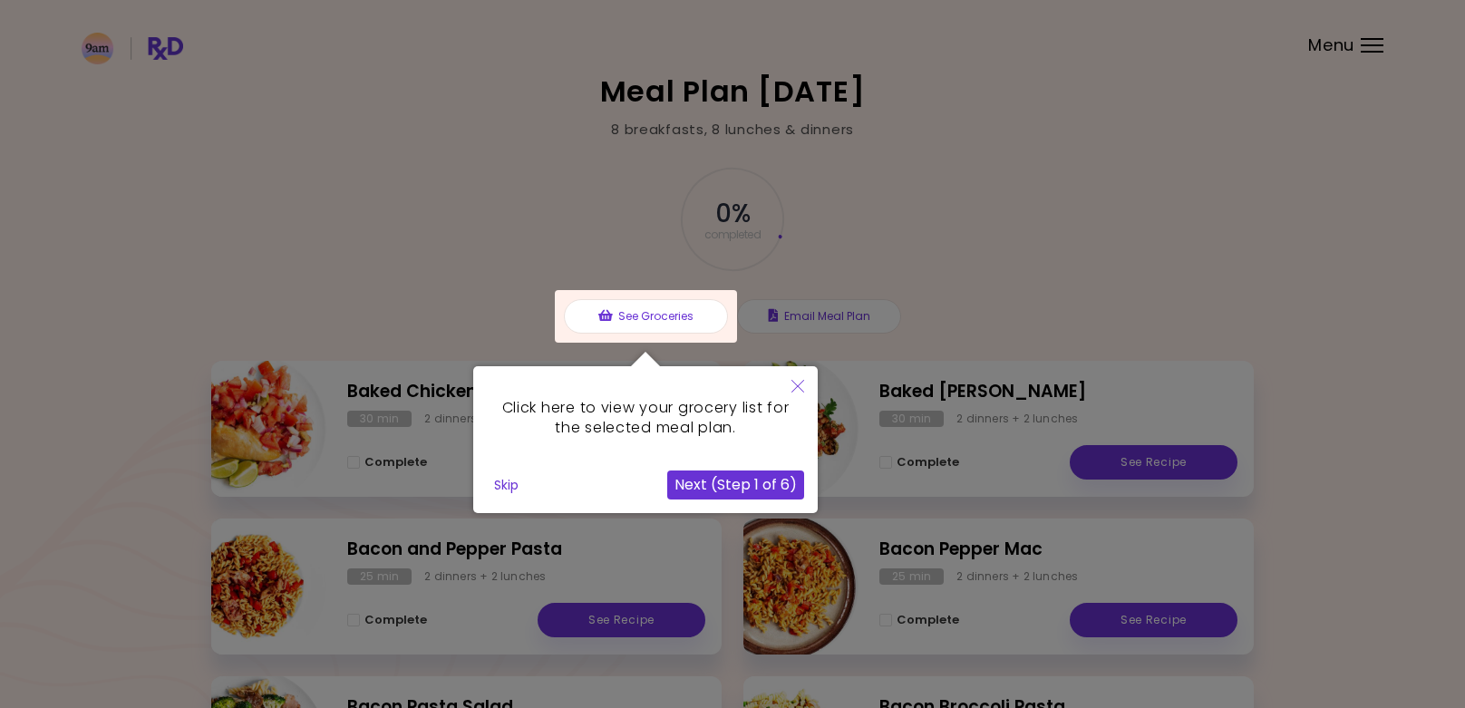
click at [798, 386] on icon "Close" at bounding box center [797, 386] width 13 height 13
